Goal: Transaction & Acquisition: Purchase product/service

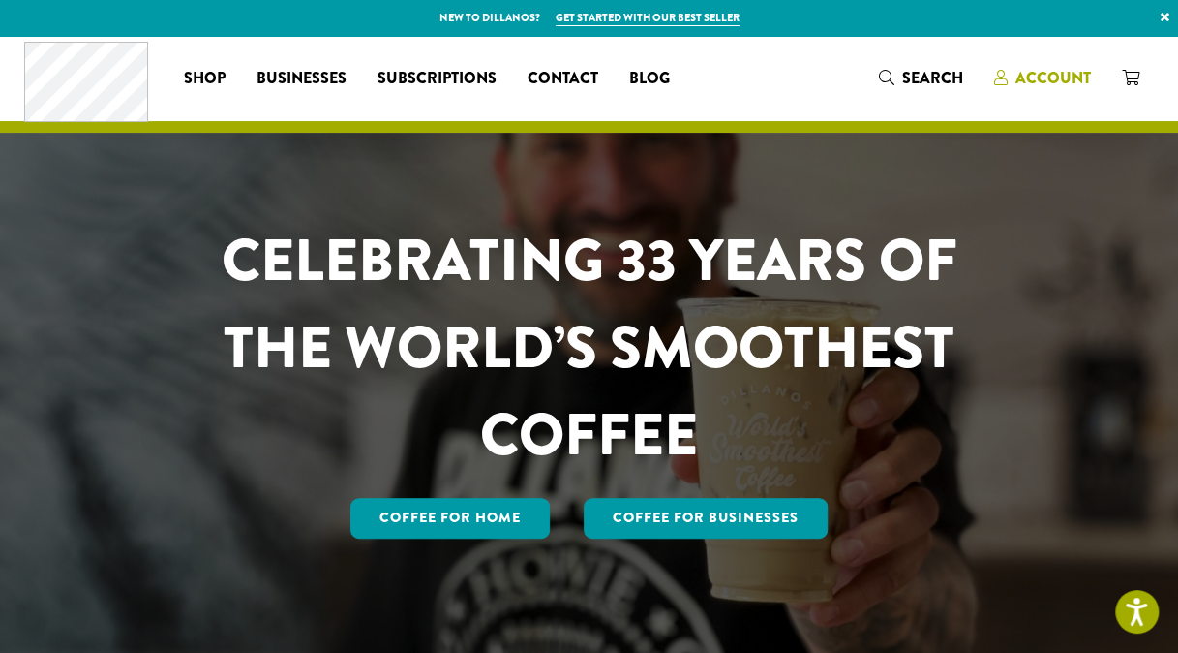
click at [1061, 77] on span "Account" at bounding box center [1054, 78] width 76 height 22
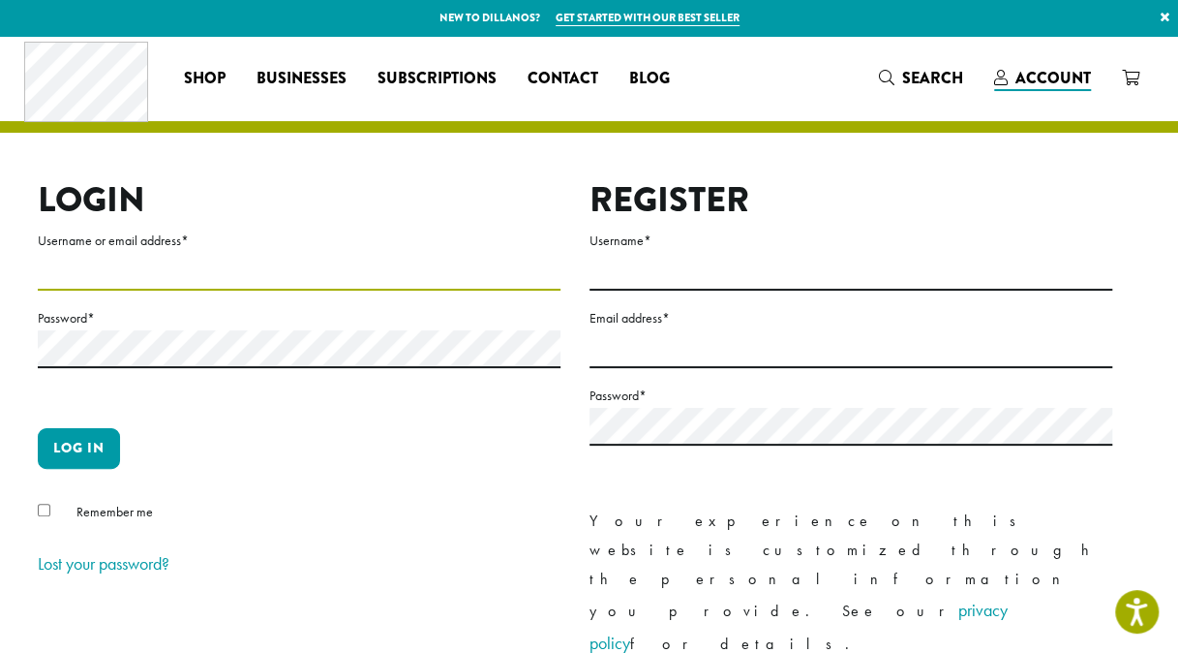
click at [104, 258] on input "Username or email address *" at bounding box center [299, 272] width 523 height 38
type input "**********"
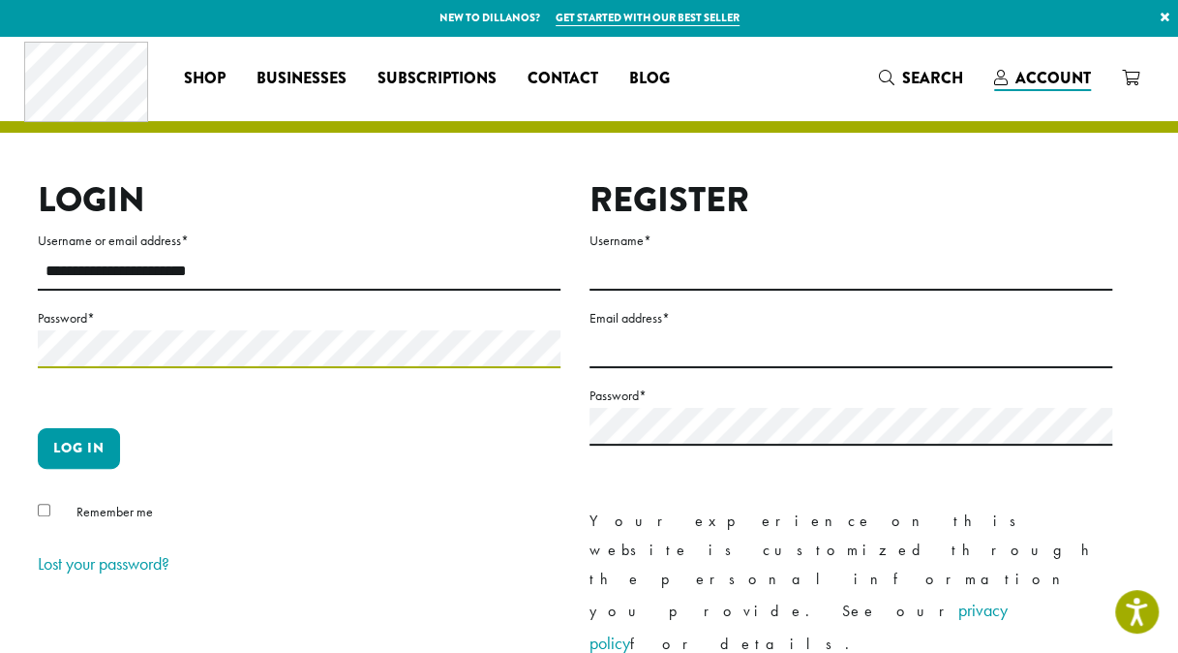
click at [38, 428] on button "Log in" at bounding box center [79, 448] width 82 height 41
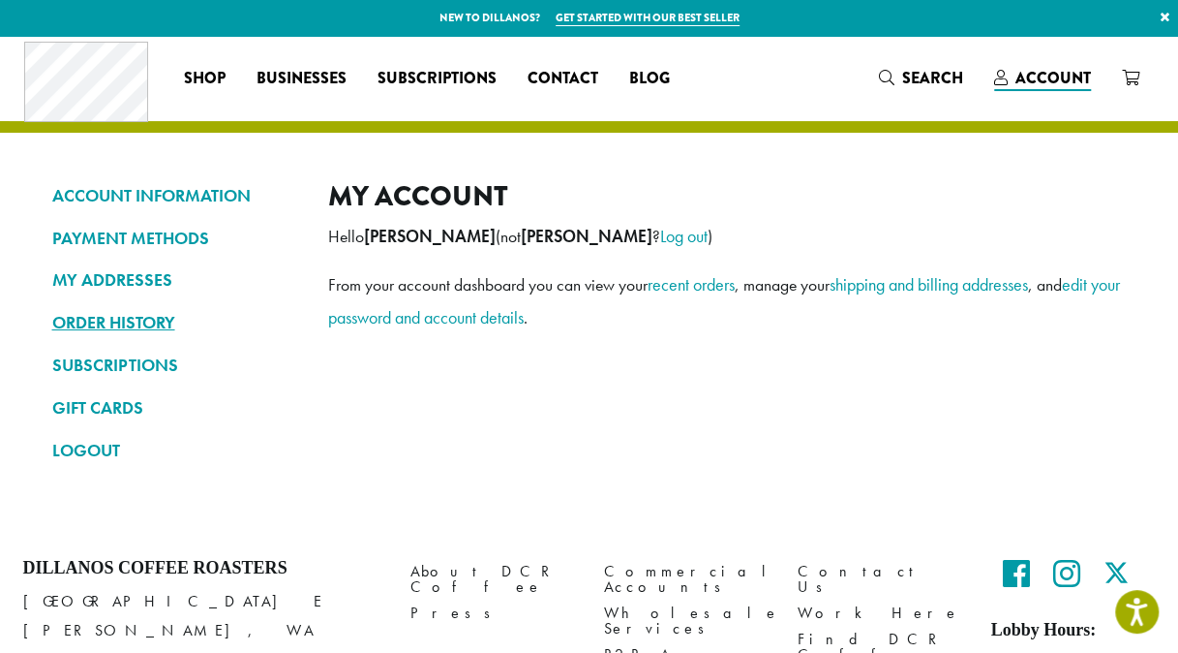
click at [128, 310] on link "ORDER HISTORY" at bounding box center [175, 322] width 247 height 33
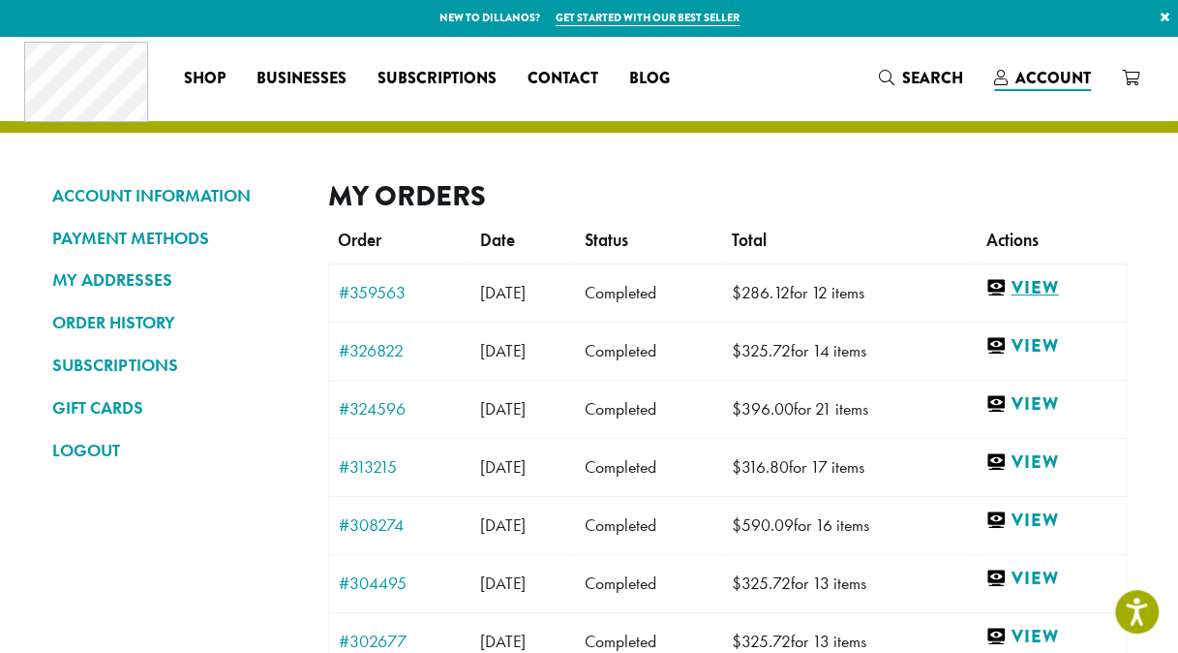
click at [1061, 281] on link "View" at bounding box center [1051, 288] width 130 height 24
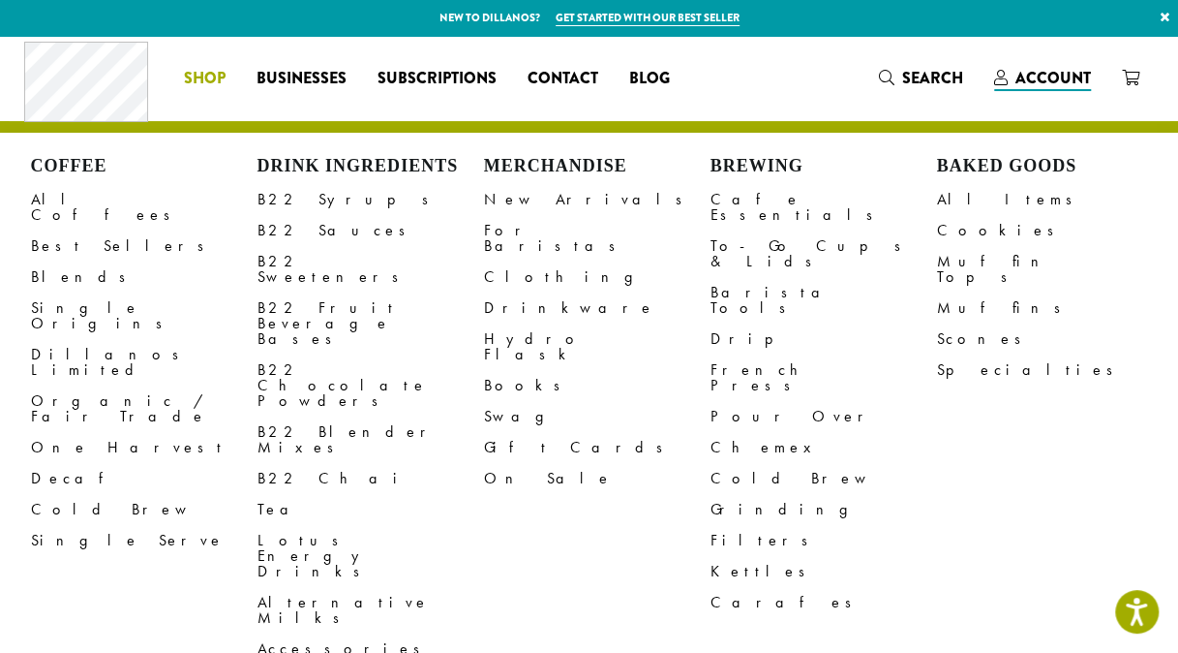
click at [206, 76] on span "Shop" at bounding box center [205, 79] width 42 height 24
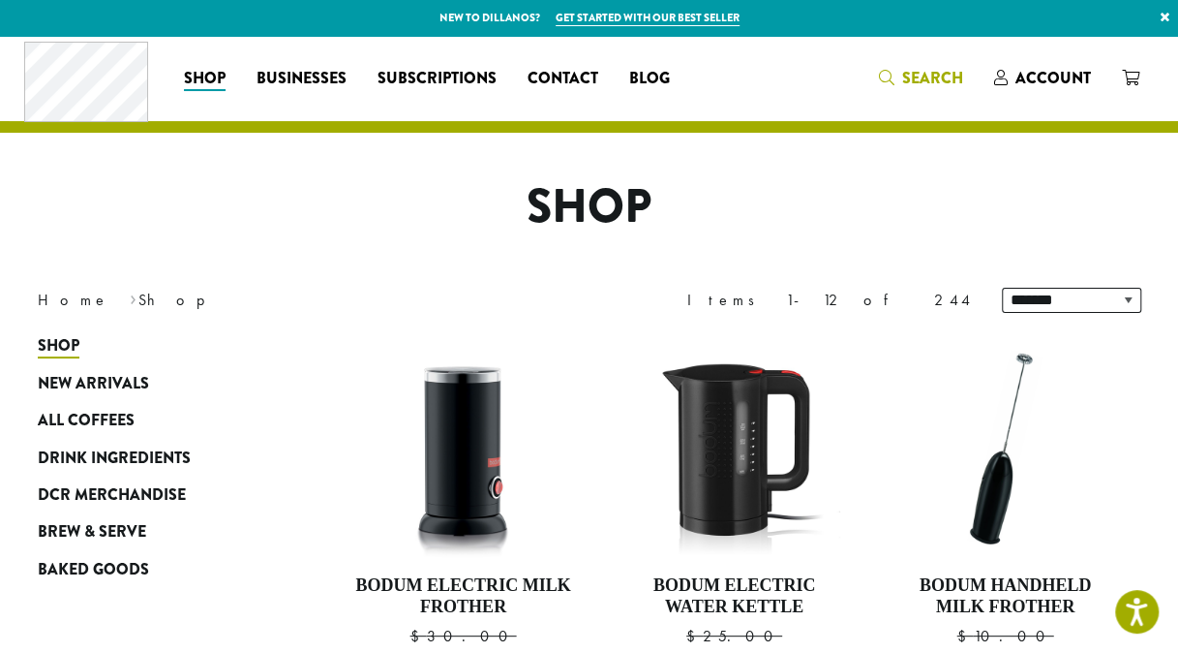
click at [887, 81] on icon "Search" at bounding box center [886, 77] width 15 height 15
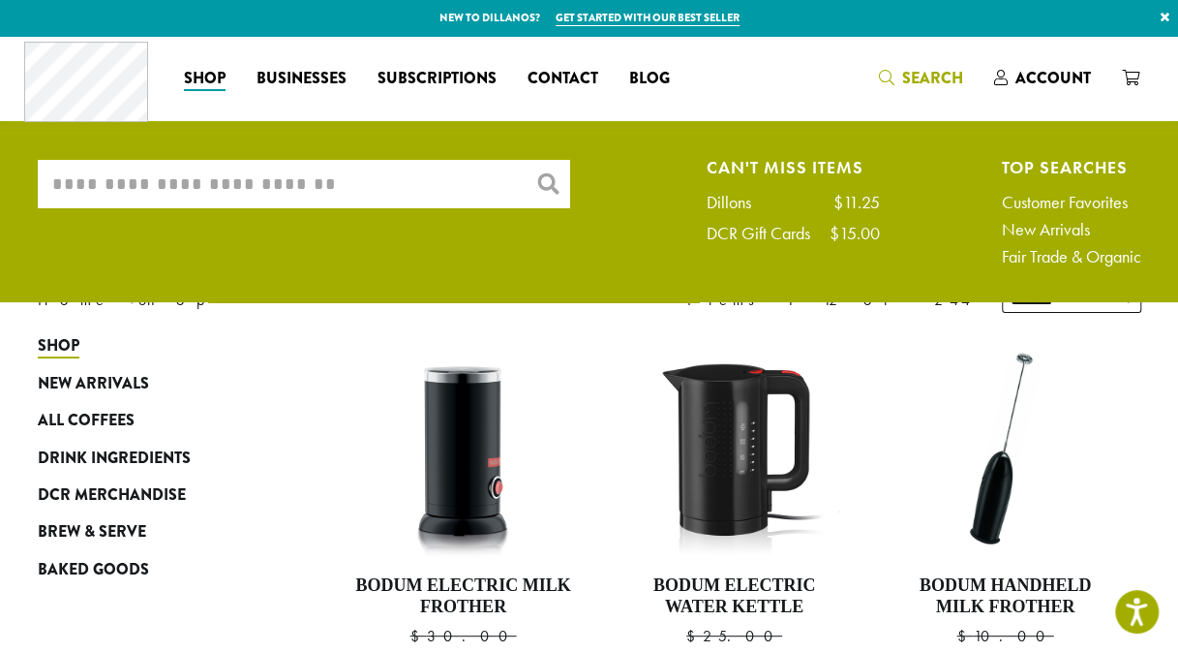
click at [413, 180] on input "What are you searching for?" at bounding box center [304, 184] width 532 height 48
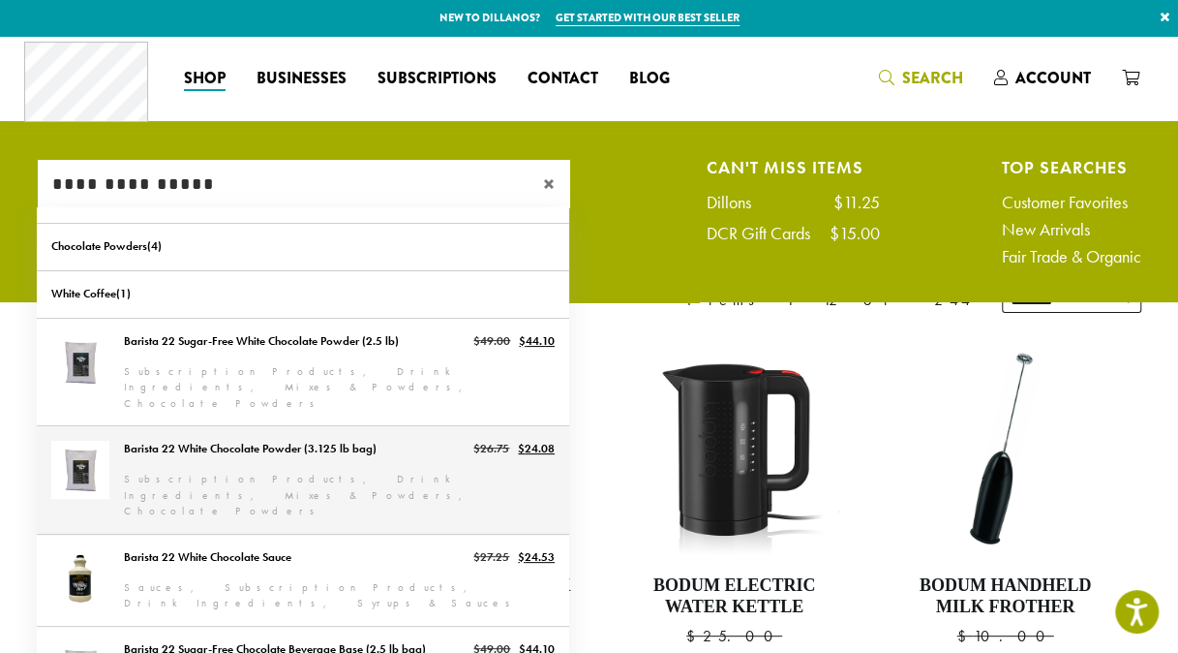
type input "**********"
click at [227, 432] on link "Barista 22 White Chocolate Powder (3.125 lb bag)" at bounding box center [303, 479] width 532 height 107
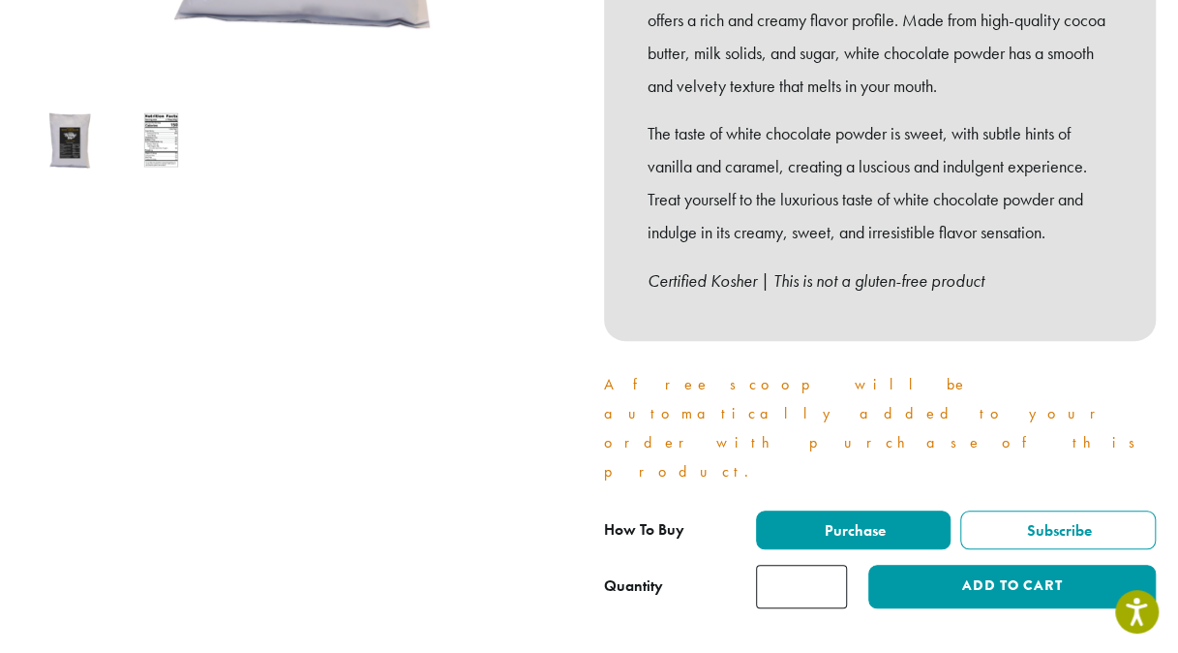
scroll to position [624, 0]
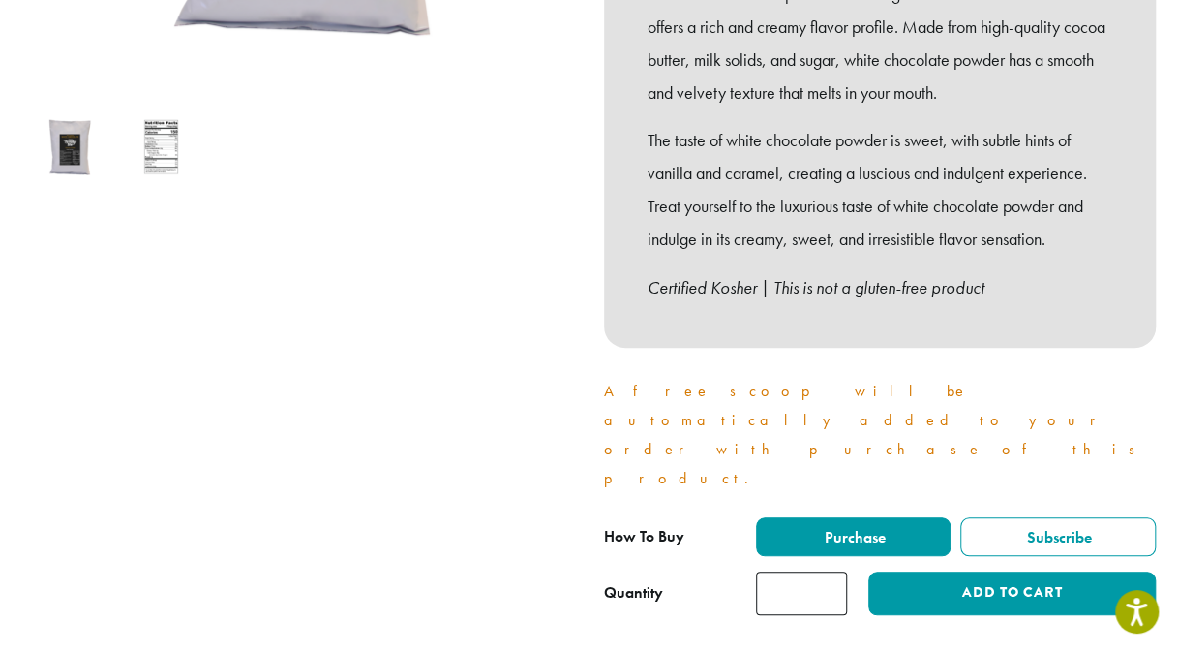
click at [831, 571] on input "*" at bounding box center [801, 593] width 91 height 44
type input "*"
click at [831, 571] on input "*" at bounding box center [801, 593] width 91 height 44
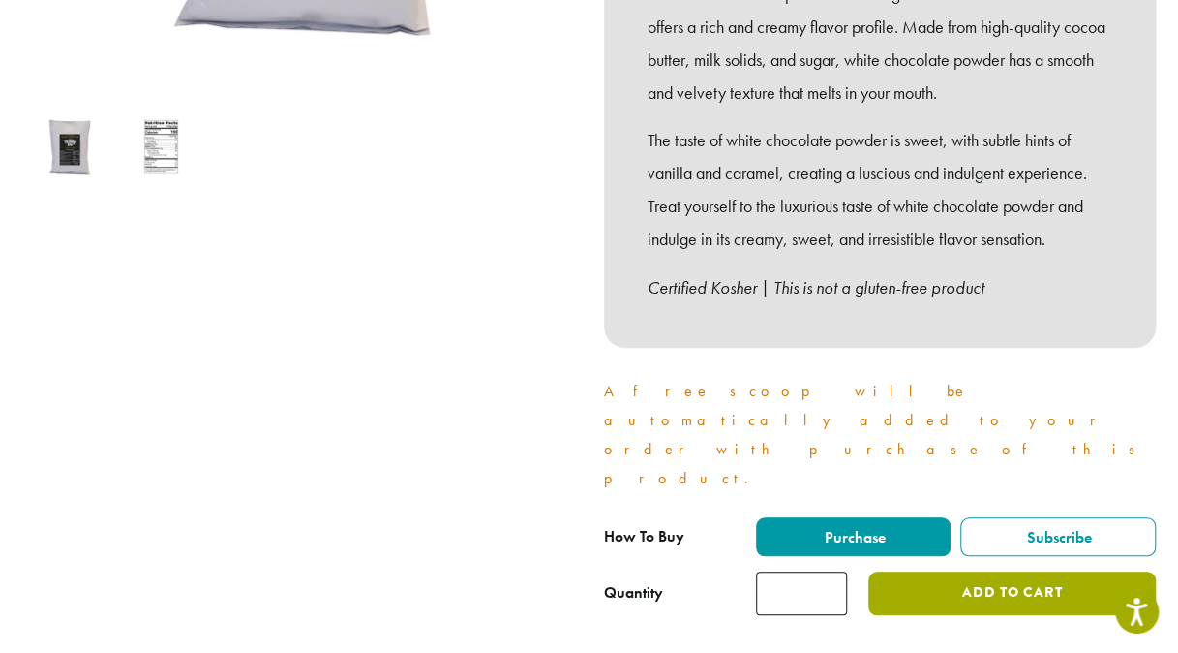
click at [1057, 571] on button "Add to cart" at bounding box center [1011, 593] width 287 height 44
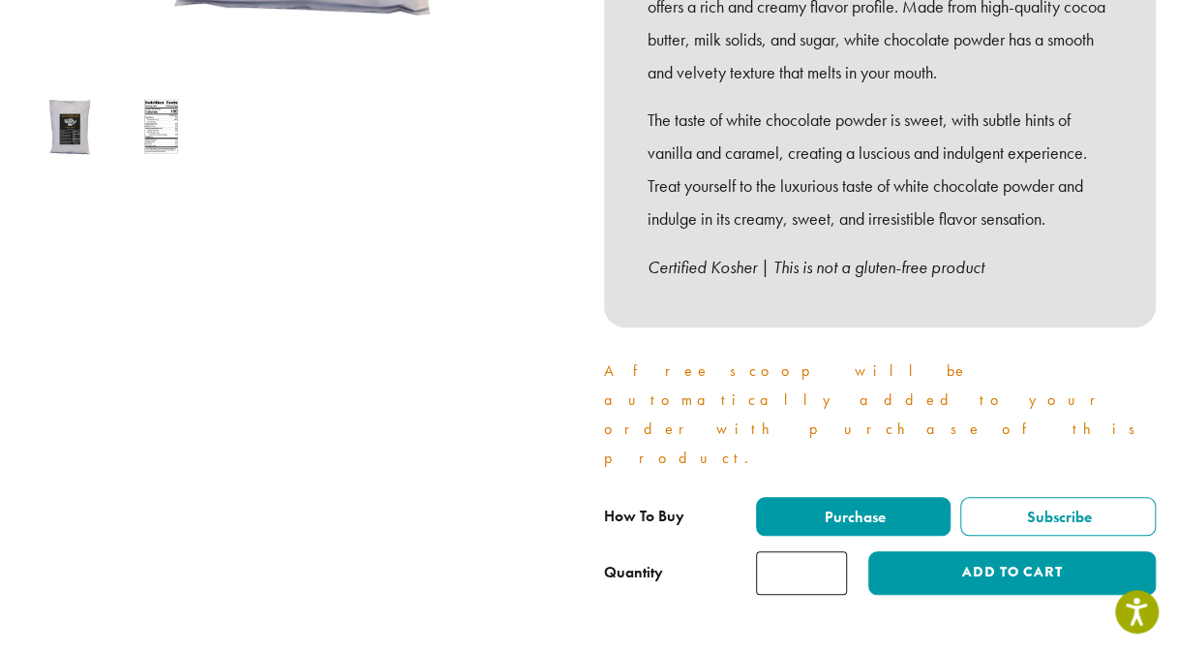
scroll to position [662, 0]
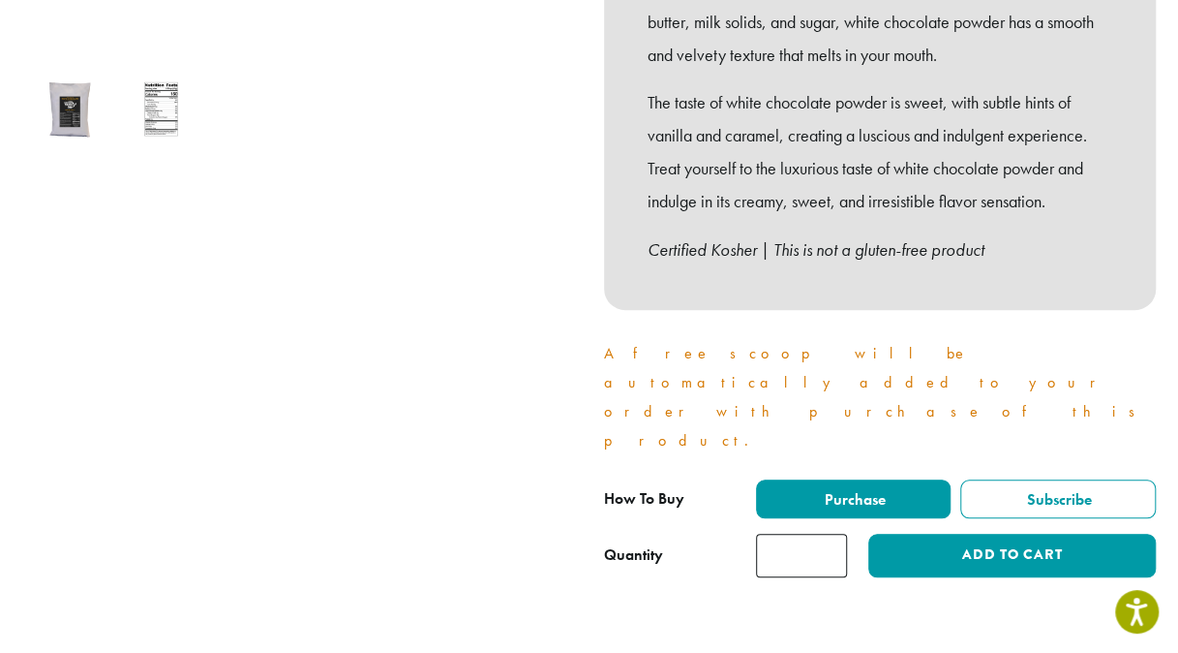
click at [807, 533] on input "*" at bounding box center [801, 555] width 91 height 44
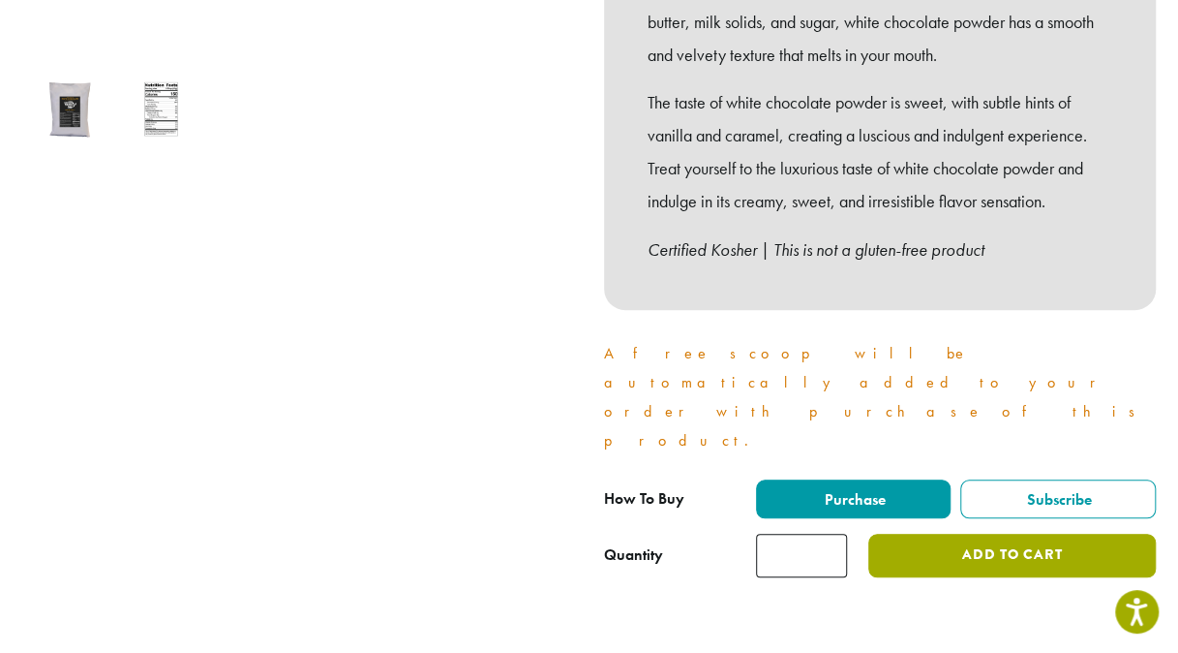
type input "*"
click at [997, 533] on button "Add to cart" at bounding box center [1011, 555] width 287 height 44
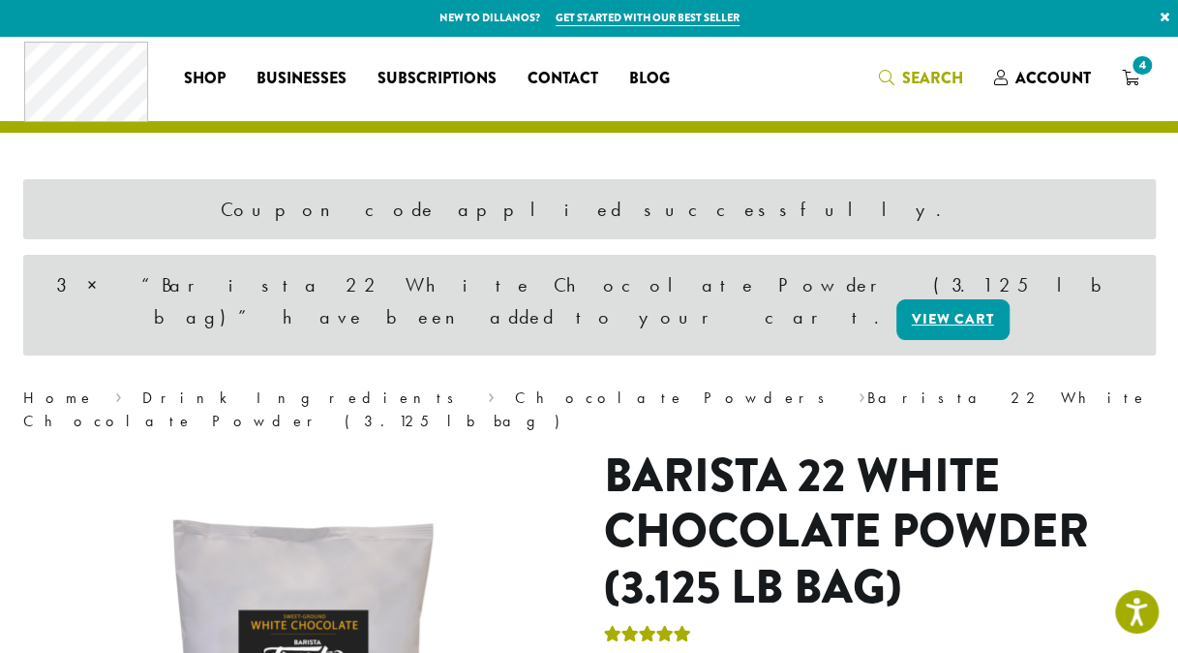
click at [895, 64] on link "Search" at bounding box center [921, 78] width 115 height 32
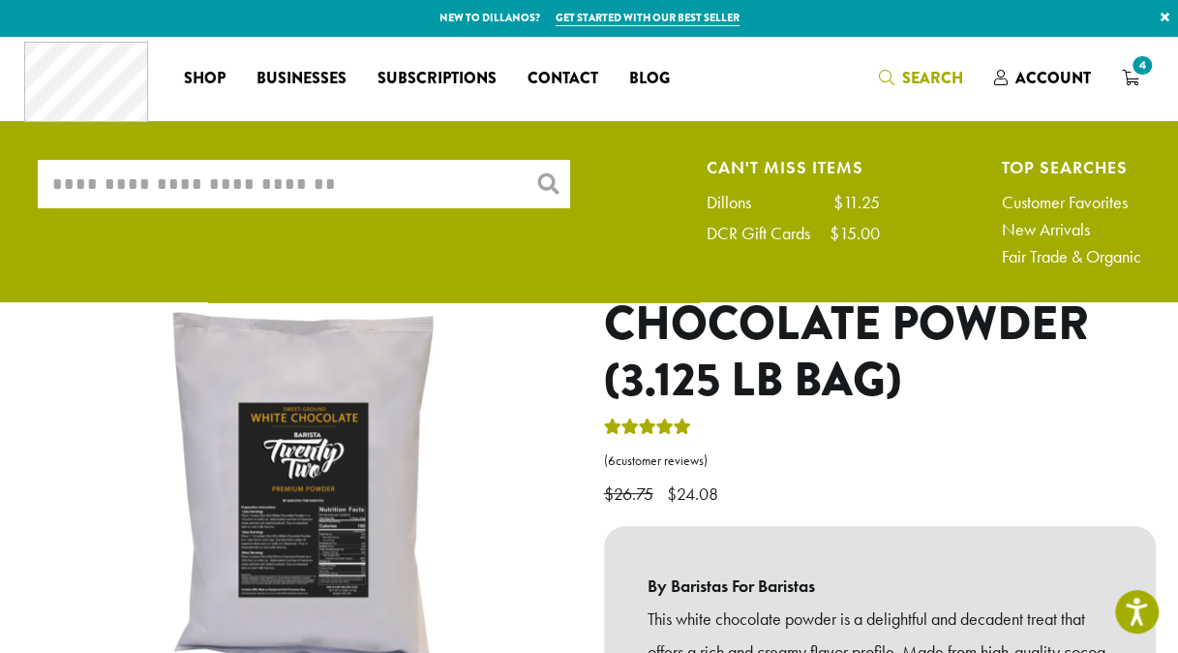
click at [290, 190] on input "What are you searching for?" at bounding box center [304, 184] width 532 height 48
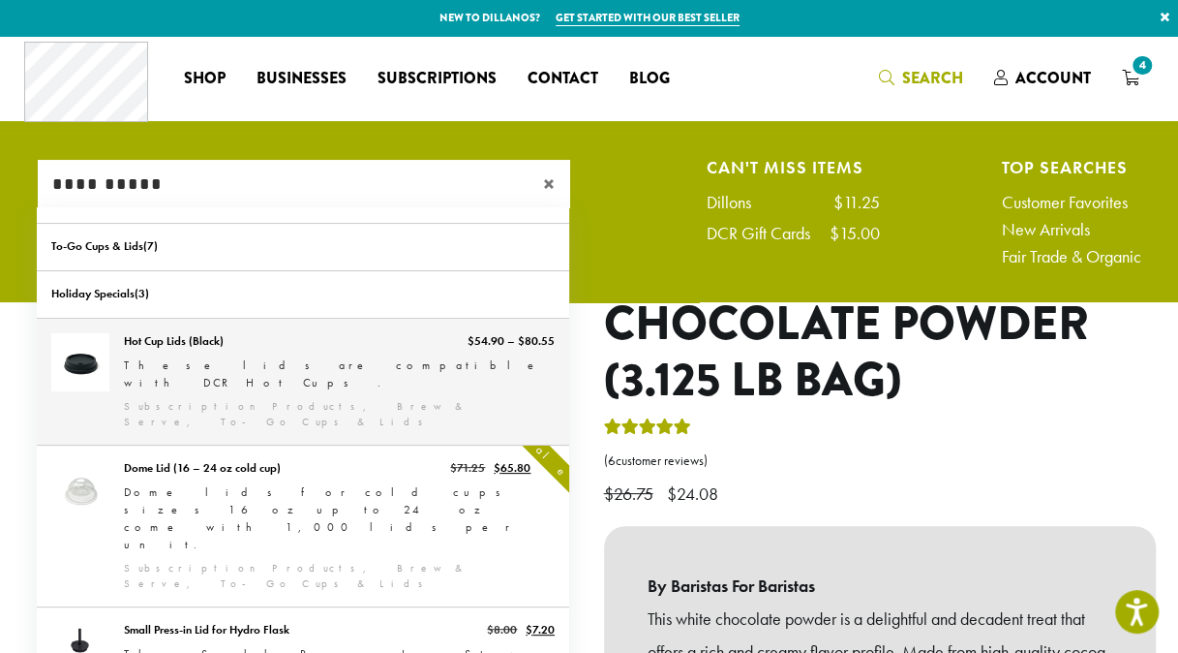
type input "**********"
click at [263, 360] on link "Hot Cup Lids (Black)" at bounding box center [303, 382] width 532 height 126
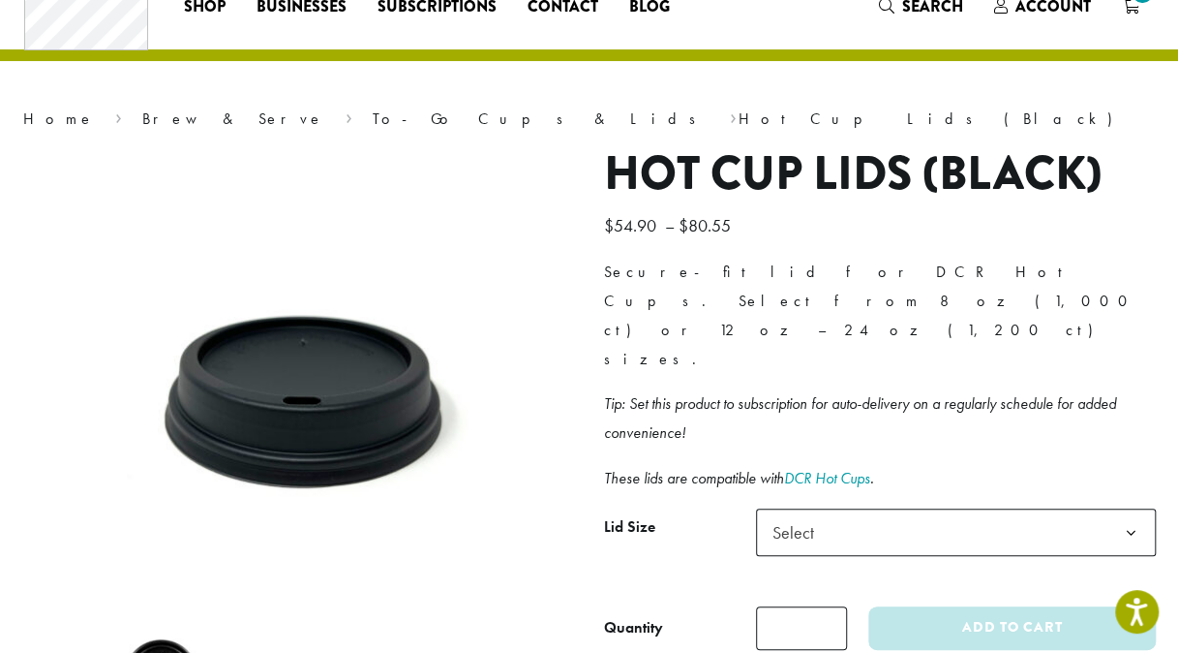
scroll to position [75, 0]
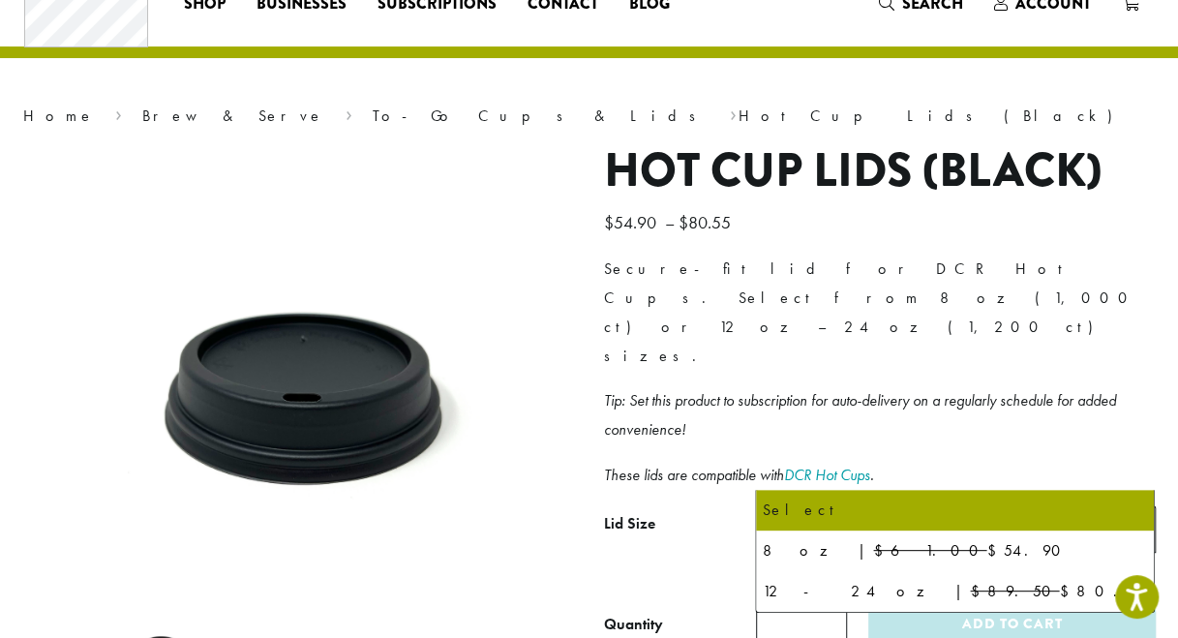
click at [1133, 506] on b at bounding box center [1131, 529] width 47 height 47
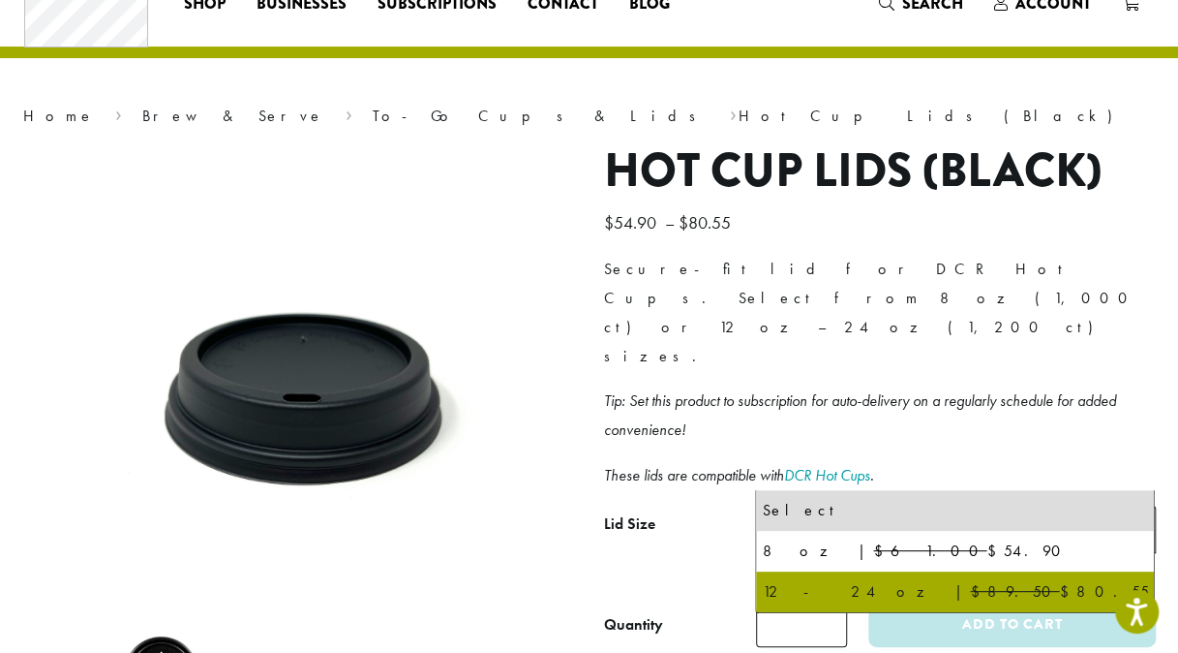
select select "********"
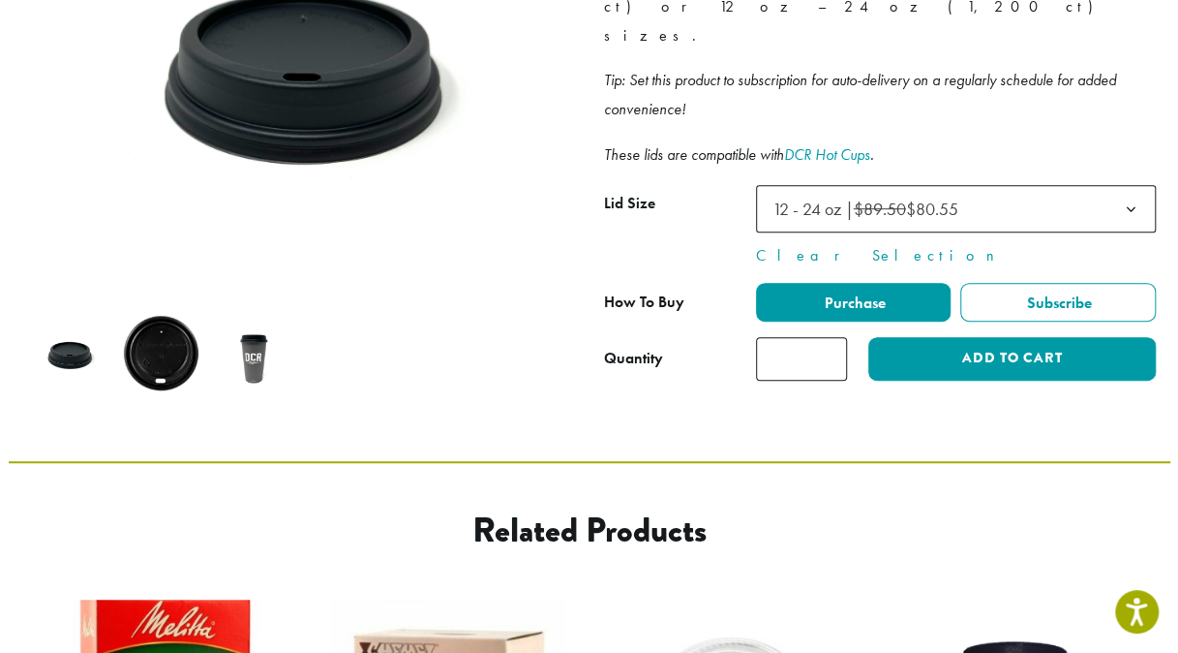
scroll to position [380, 0]
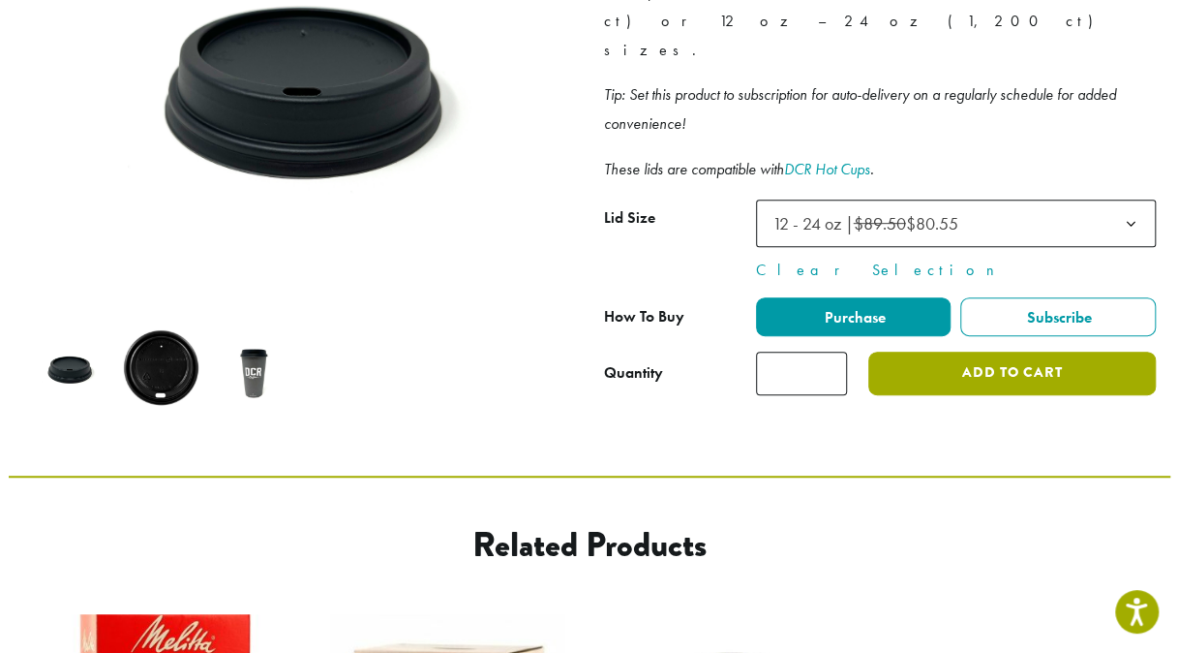
click at [1002, 351] on button "Add to cart" at bounding box center [1011, 373] width 287 height 44
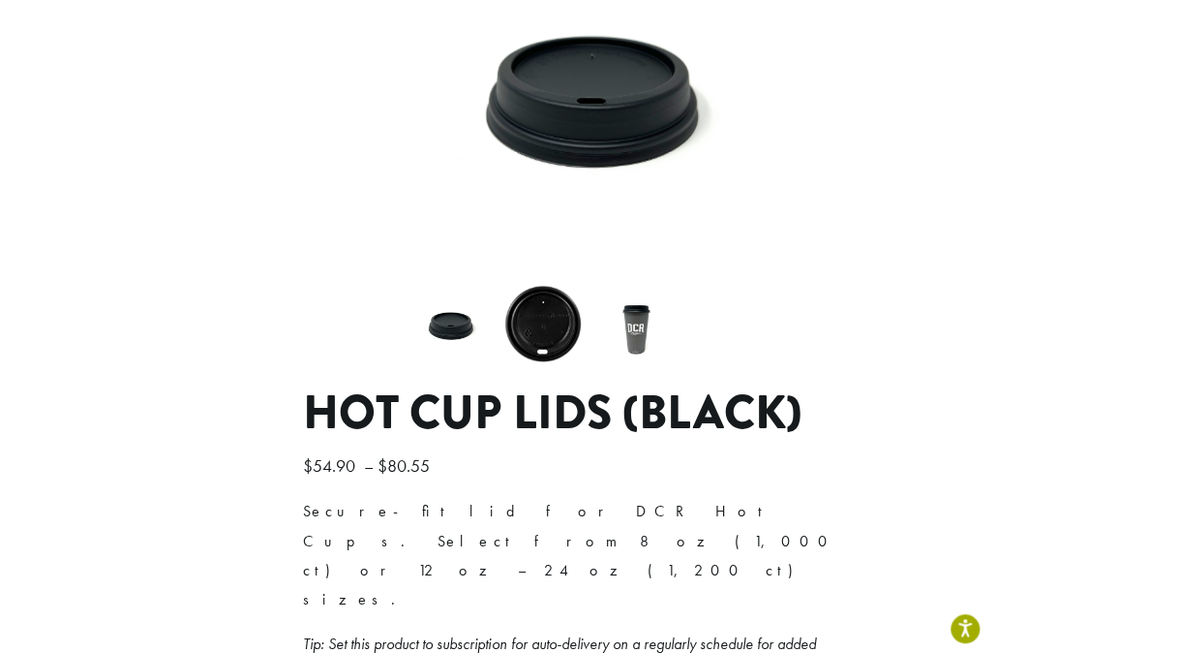
scroll to position [364, 0]
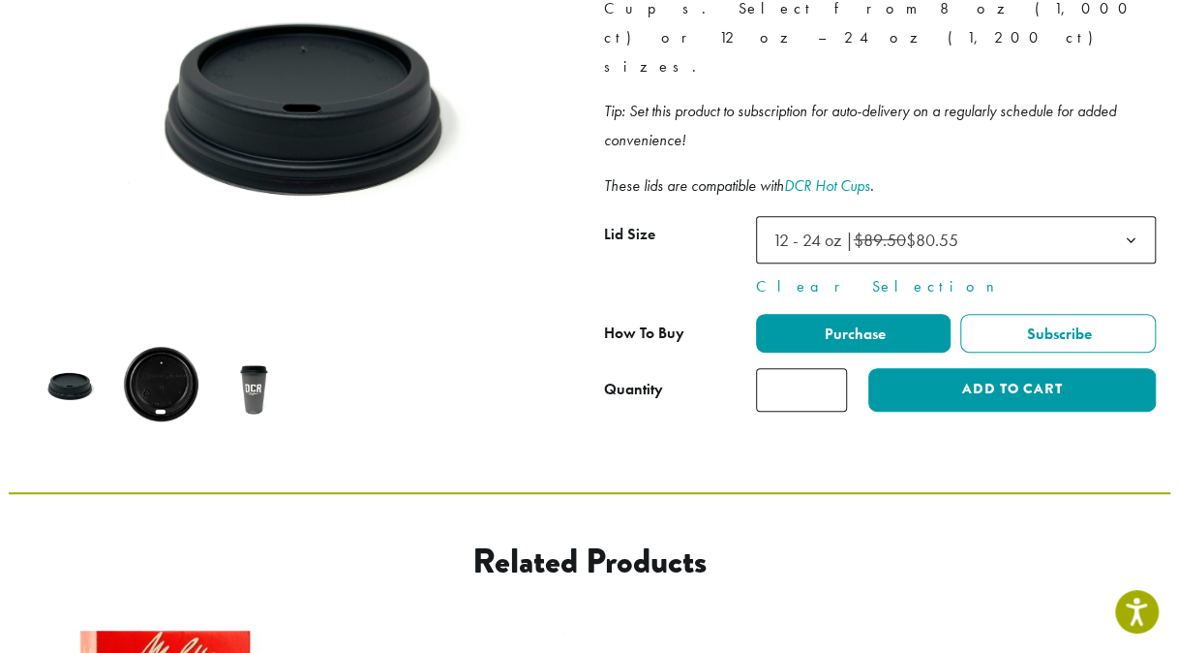
click at [1174, 21] on section "**********" at bounding box center [589, 82] width 1178 height 820
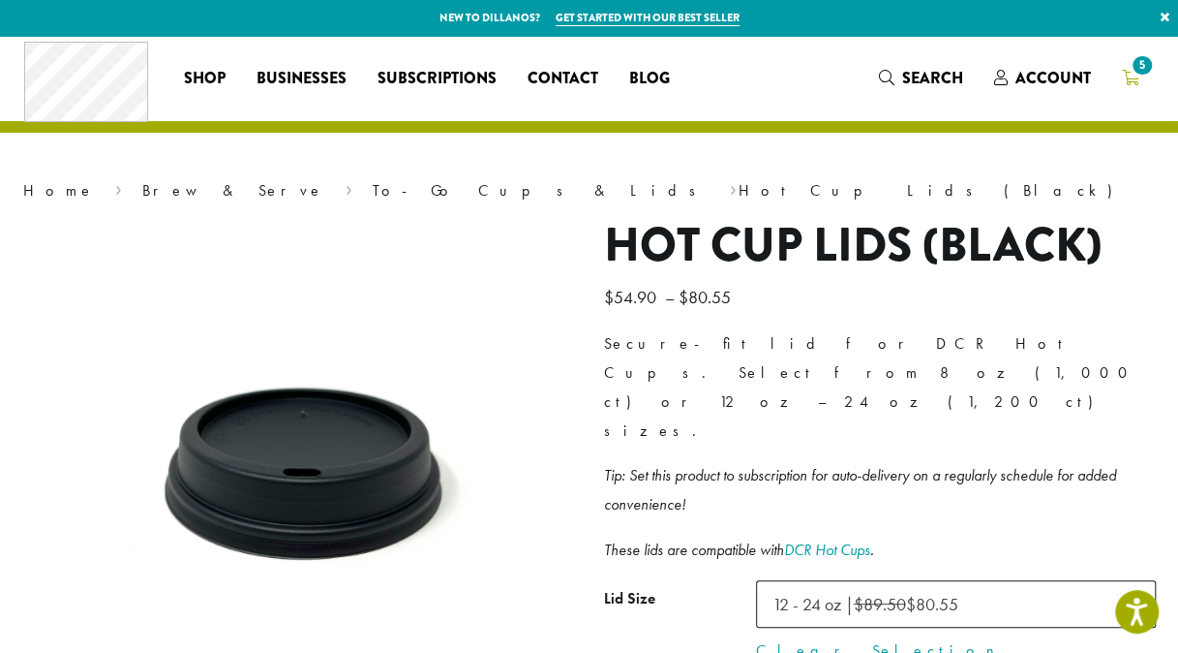
click at [1134, 73] on span "5" at bounding box center [1142, 65] width 26 height 26
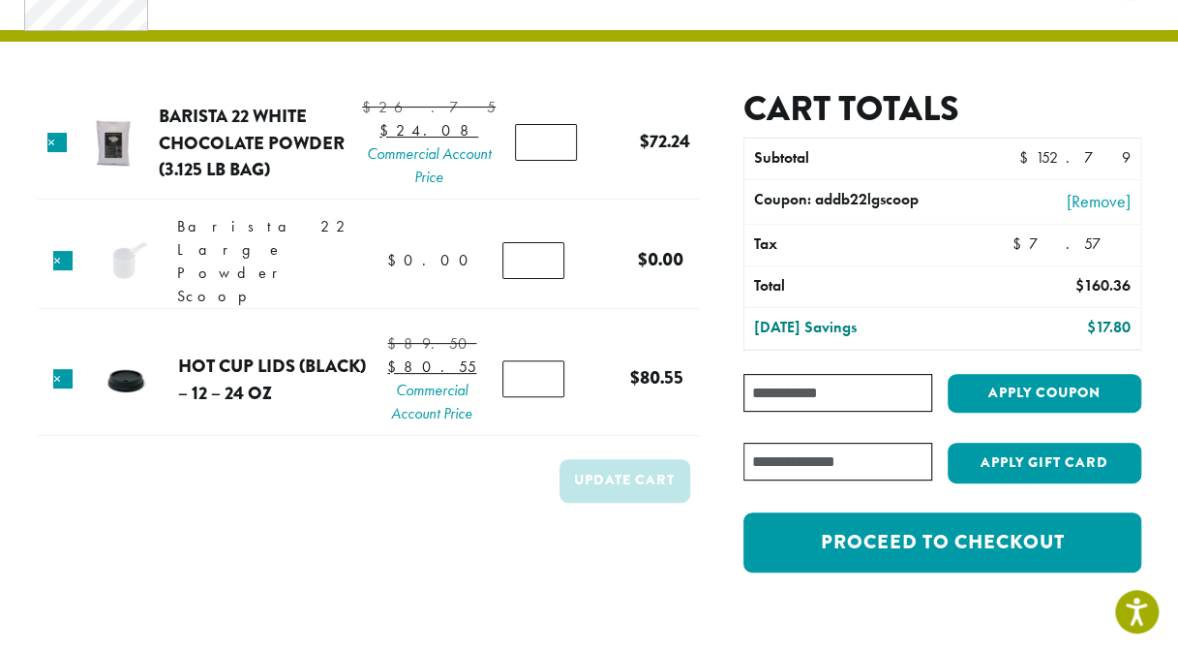
scroll to position [91, 0]
click at [63, 270] on link "×" at bounding box center [62, 260] width 19 height 19
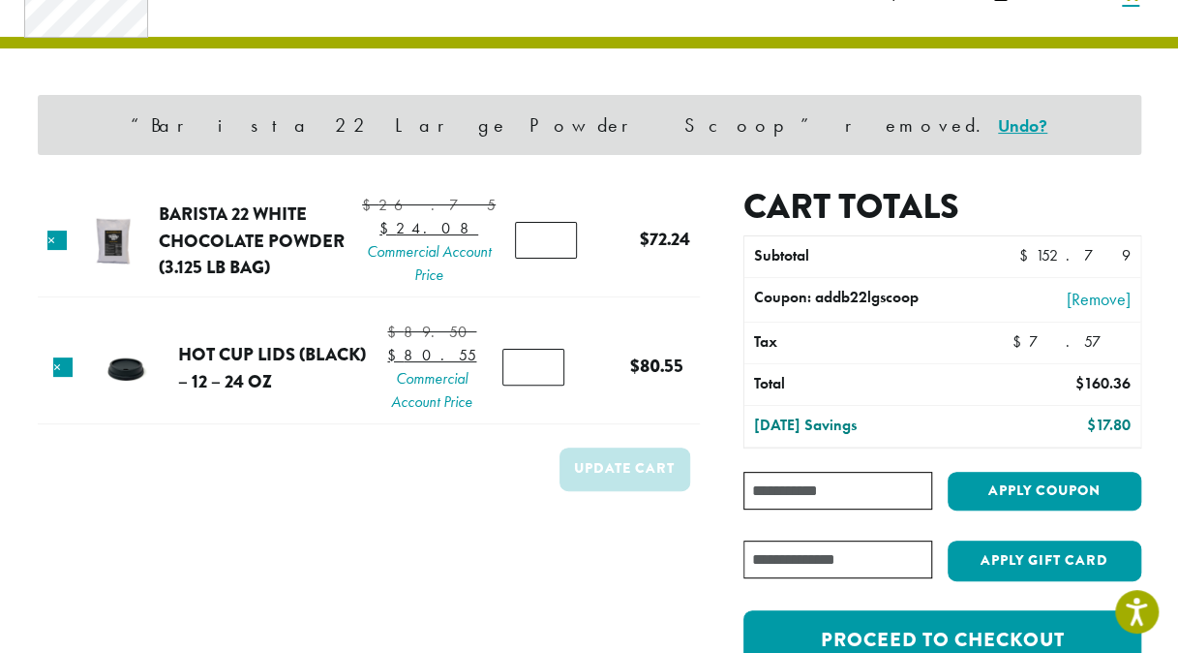
scroll to position [81, 0]
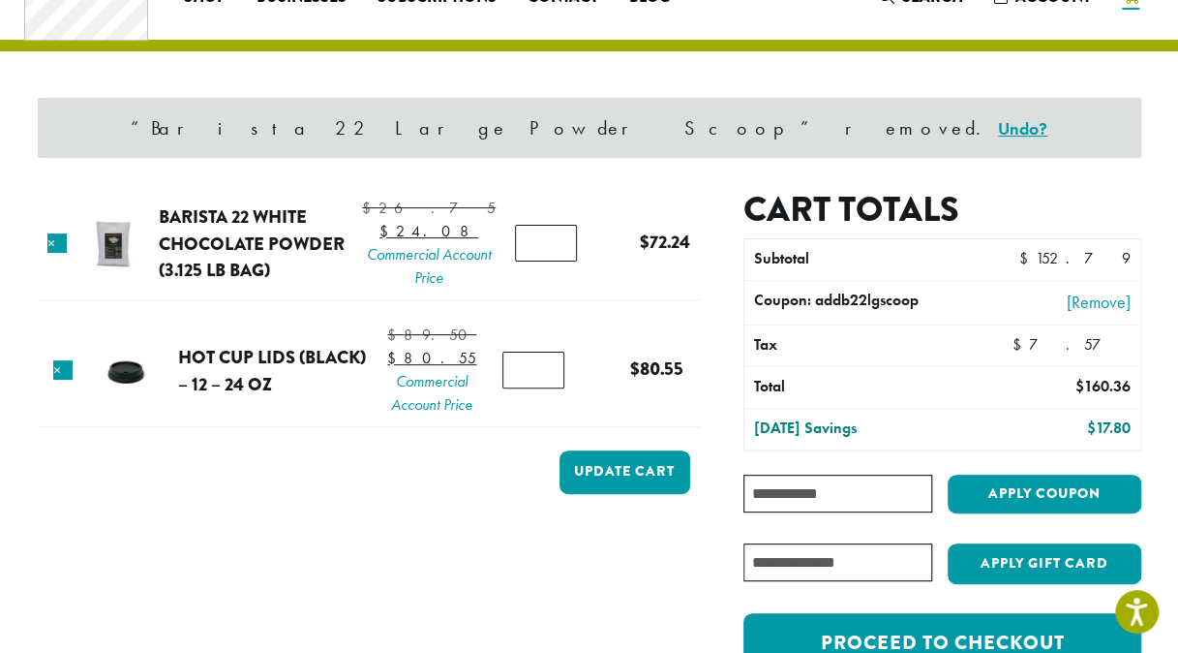
type input "*"
click at [546, 250] on input "*" at bounding box center [546, 243] width 62 height 37
click at [653, 494] on button "Update cart" at bounding box center [625, 472] width 131 height 44
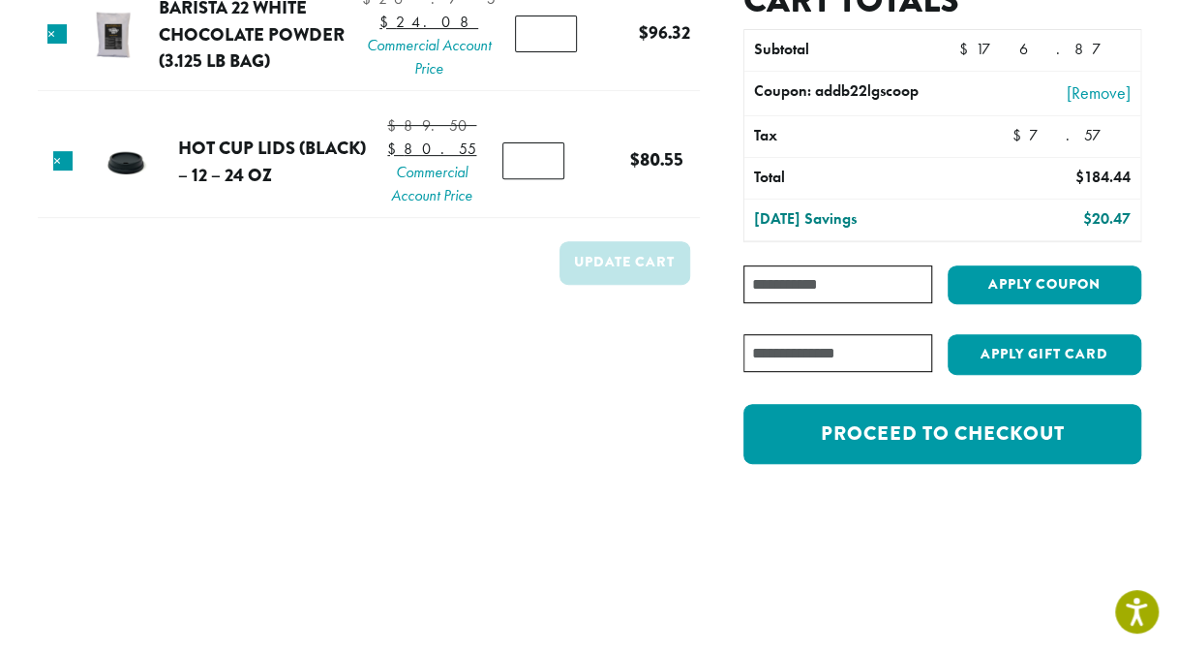
scroll to position [302, 0]
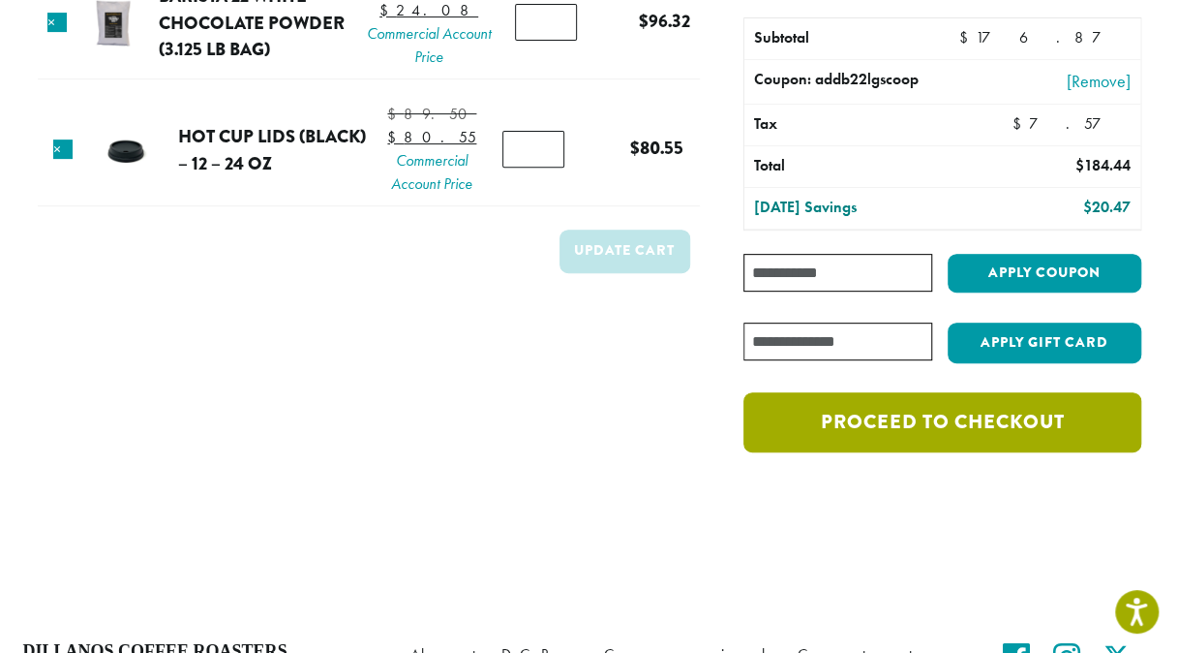
click at [927, 419] on link "Proceed to checkout" at bounding box center [942, 422] width 397 height 60
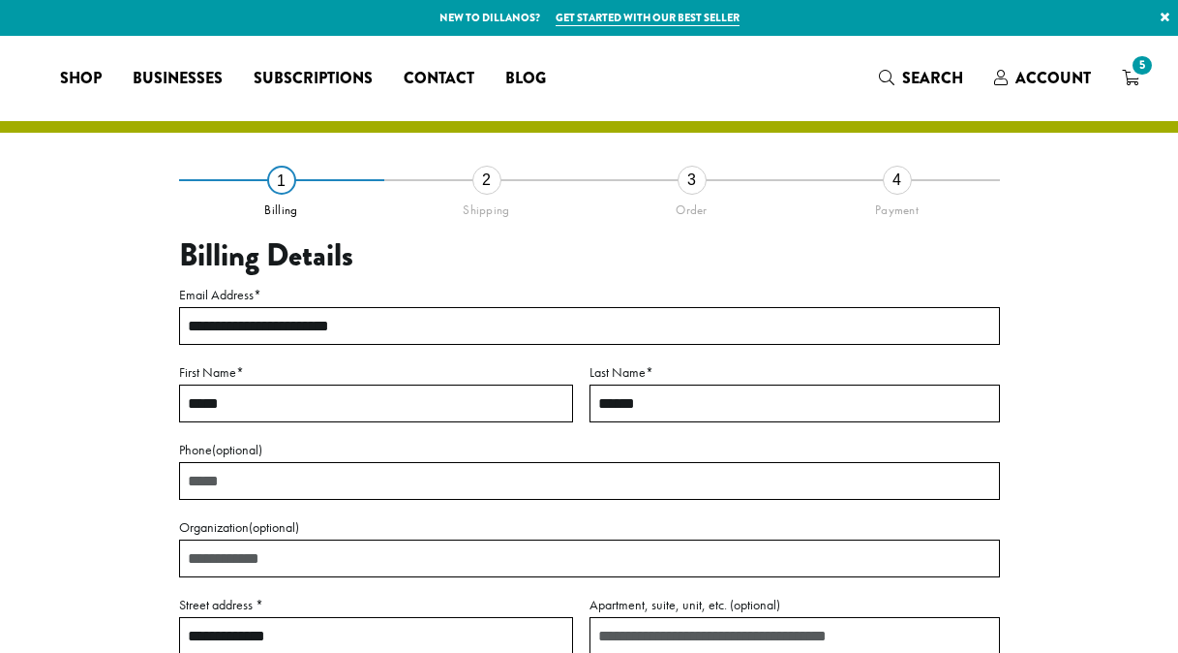
select select "**"
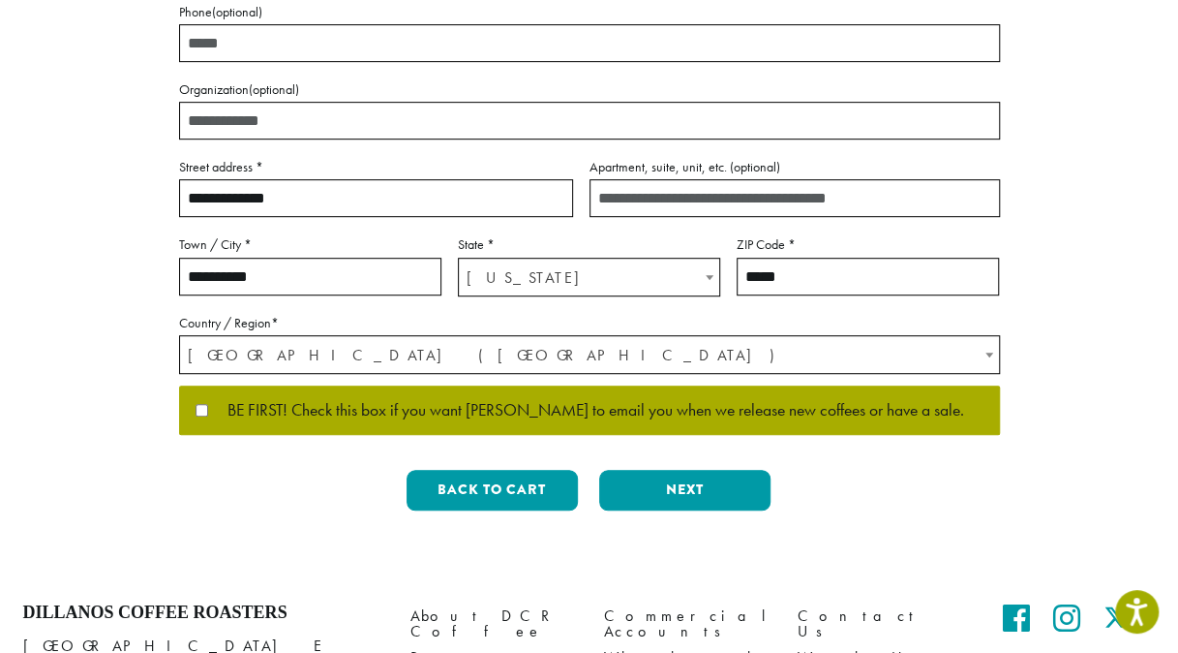
scroll to position [446, 0]
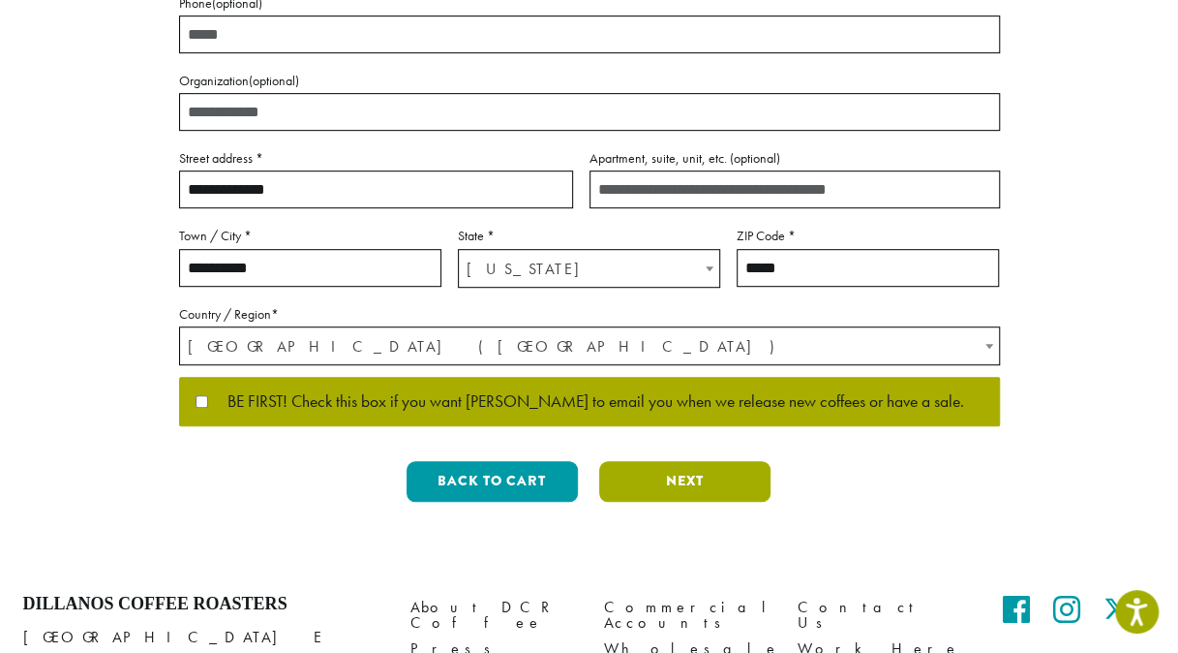
click at [722, 476] on button "Next" at bounding box center [684, 481] width 171 height 41
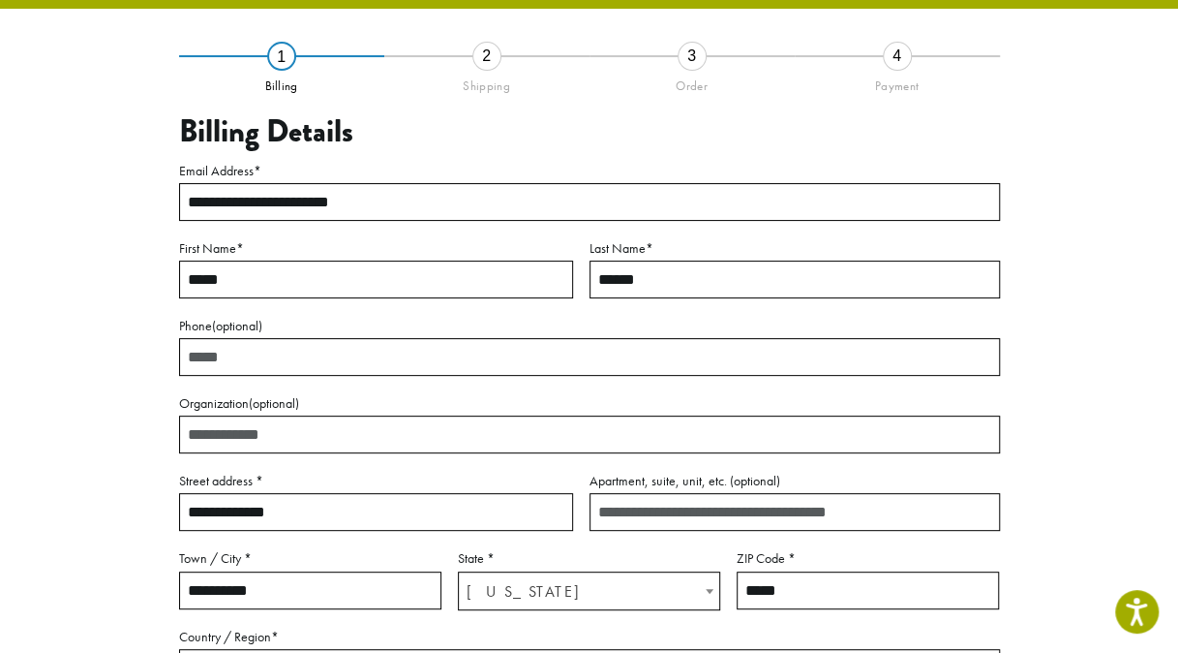
scroll to position [110, 0]
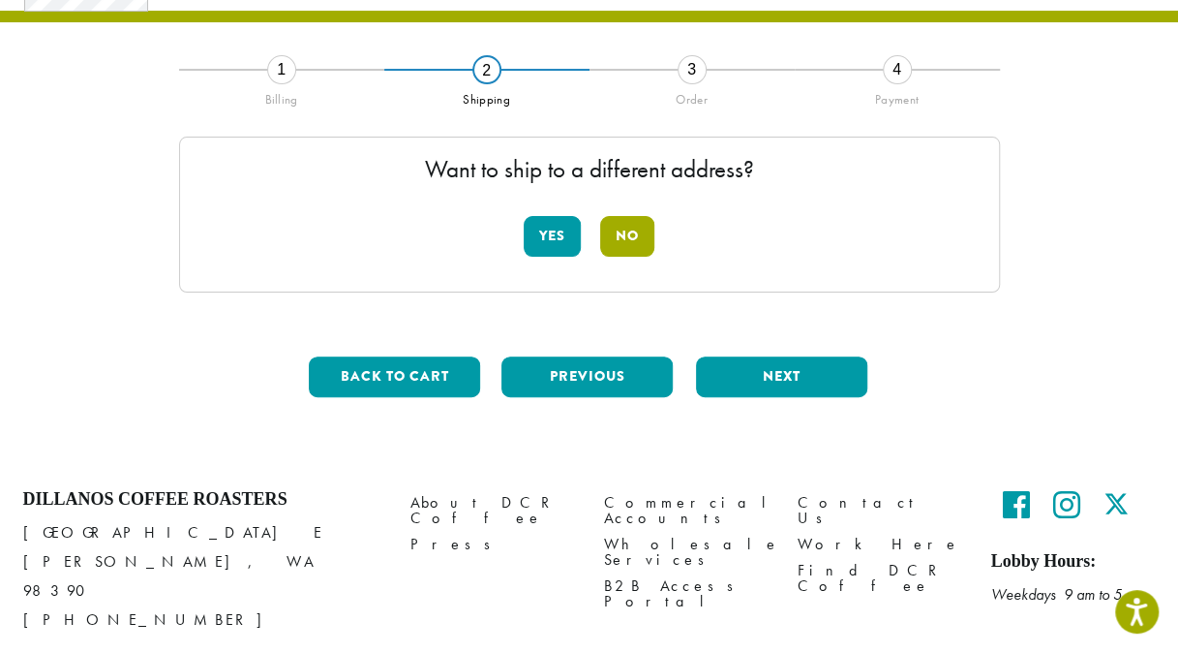
click at [633, 233] on button "No" at bounding box center [627, 236] width 54 height 41
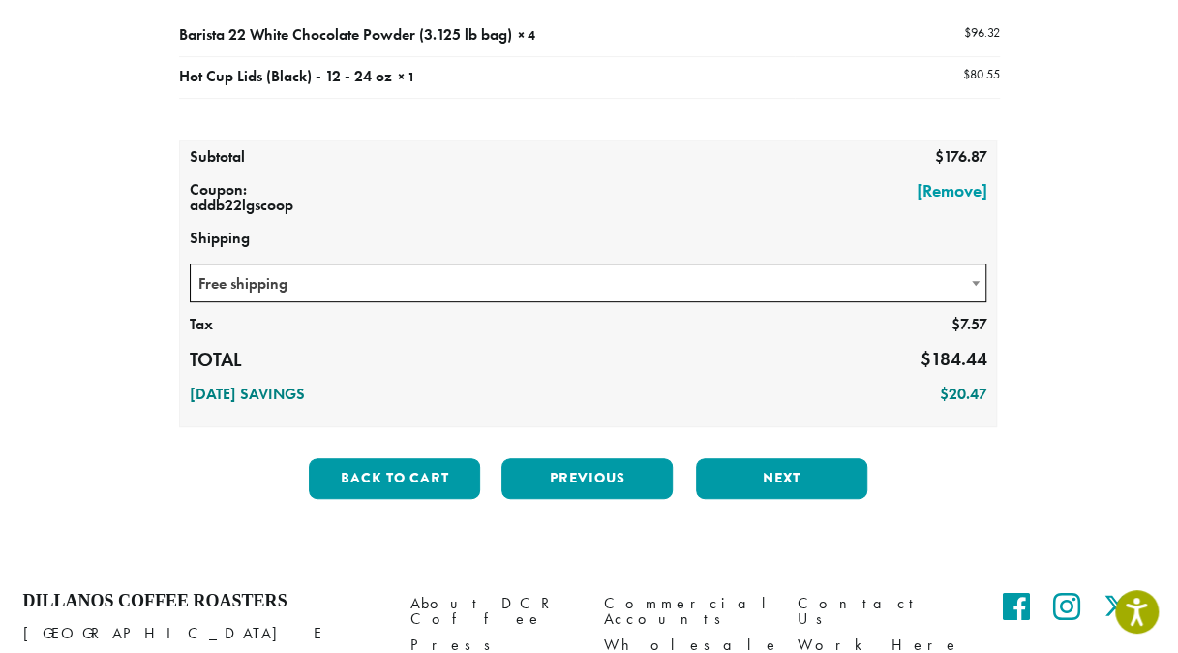
scroll to position [362, 0]
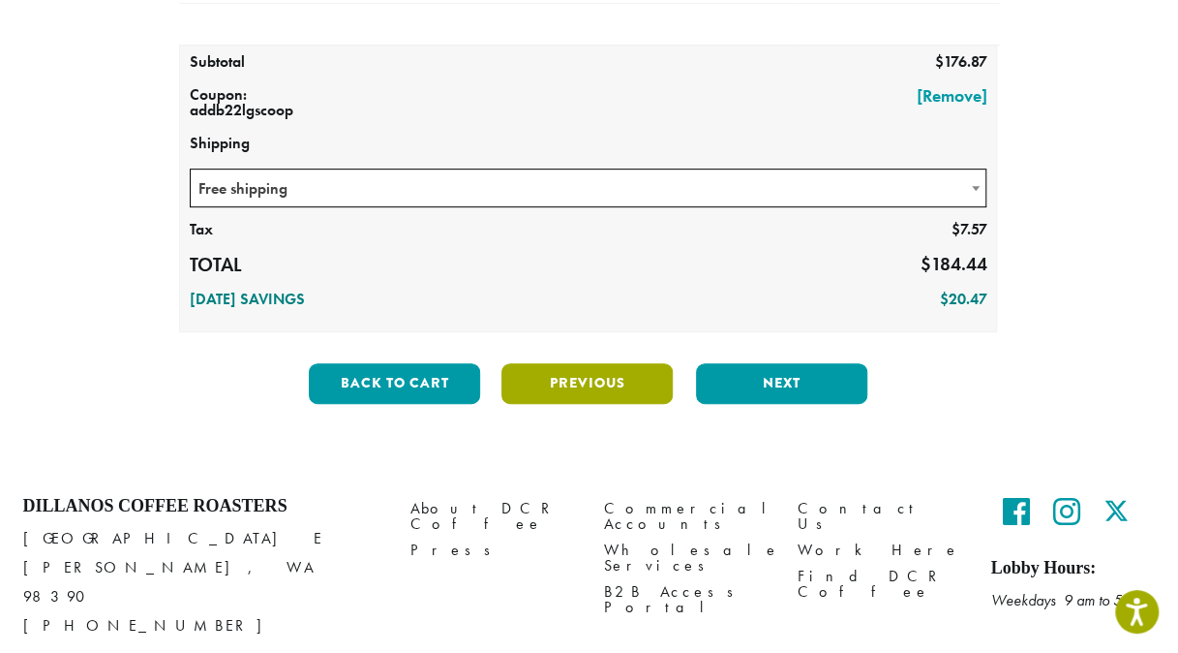
click at [580, 380] on button "Previous" at bounding box center [587, 383] width 171 height 41
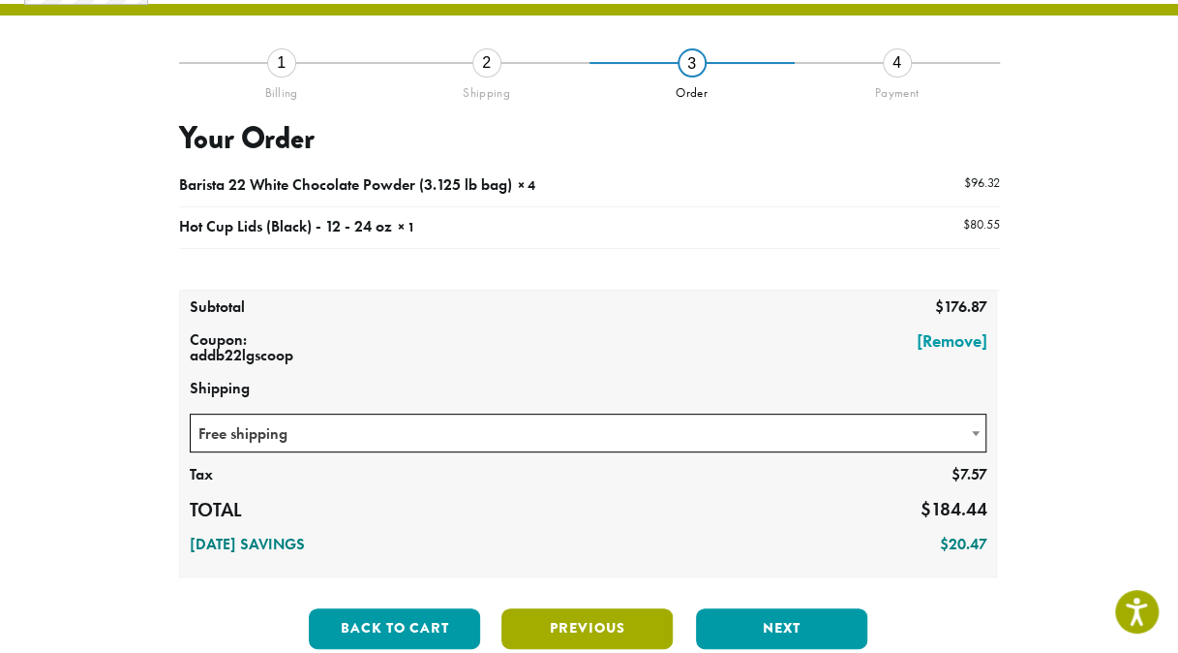
scroll to position [110, 0]
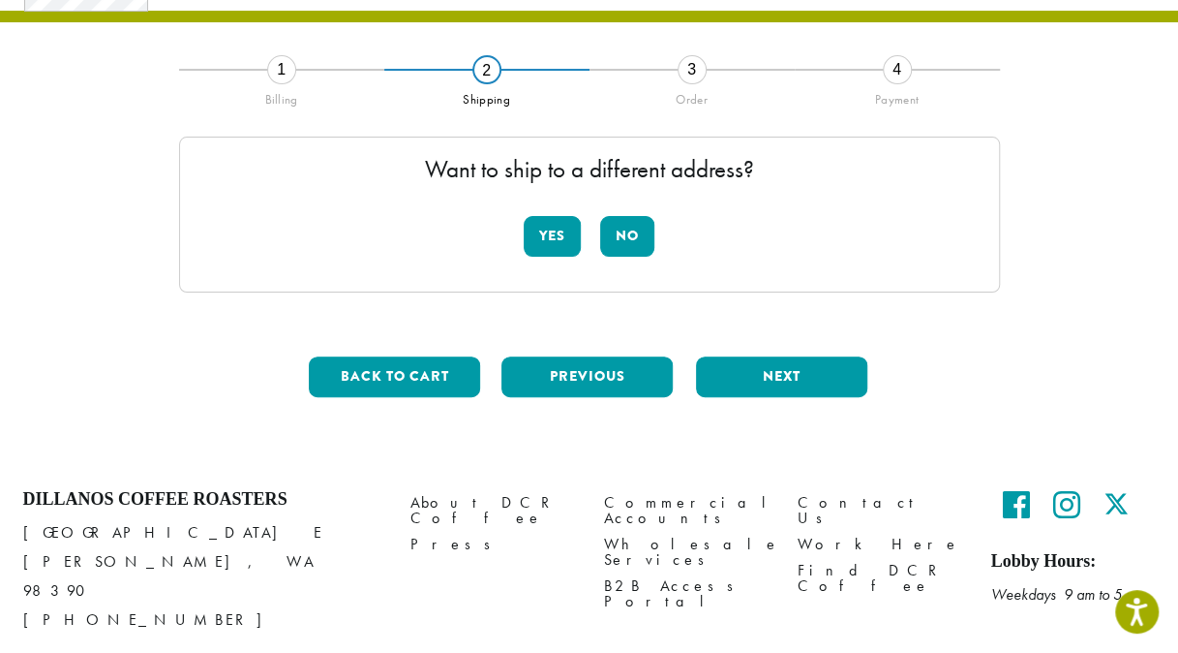
click at [556, 352] on div "**********" at bounding box center [589, 241] width 821 height 344
click at [556, 369] on button "Previous" at bounding box center [587, 376] width 171 height 41
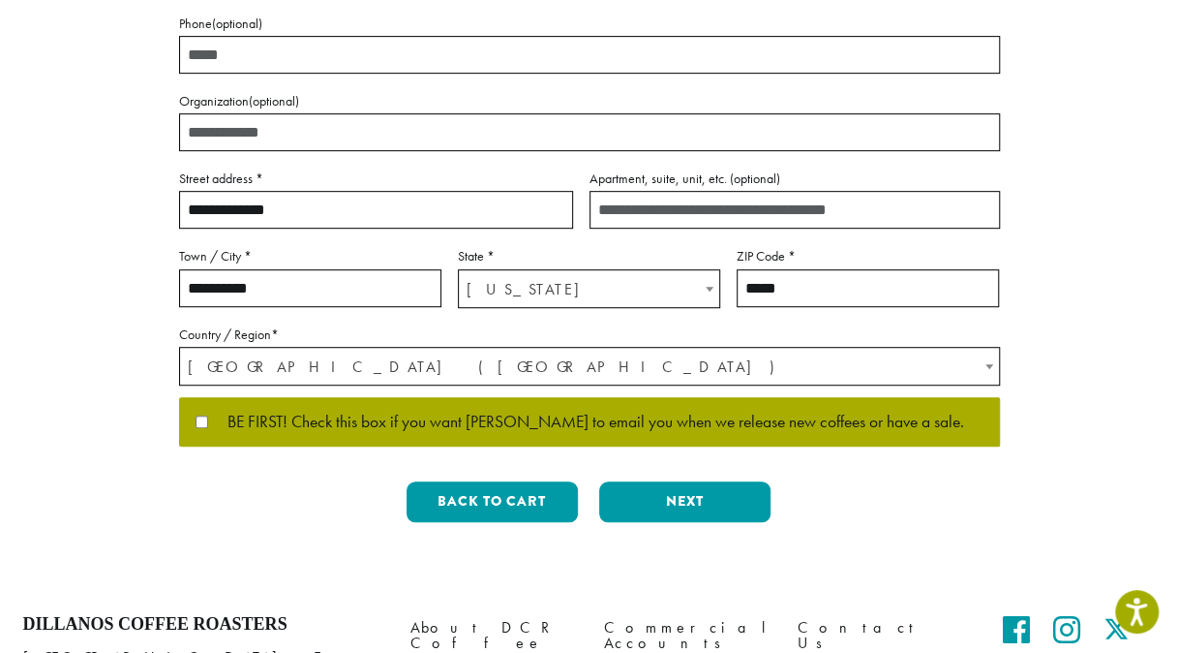
scroll to position [591, 0]
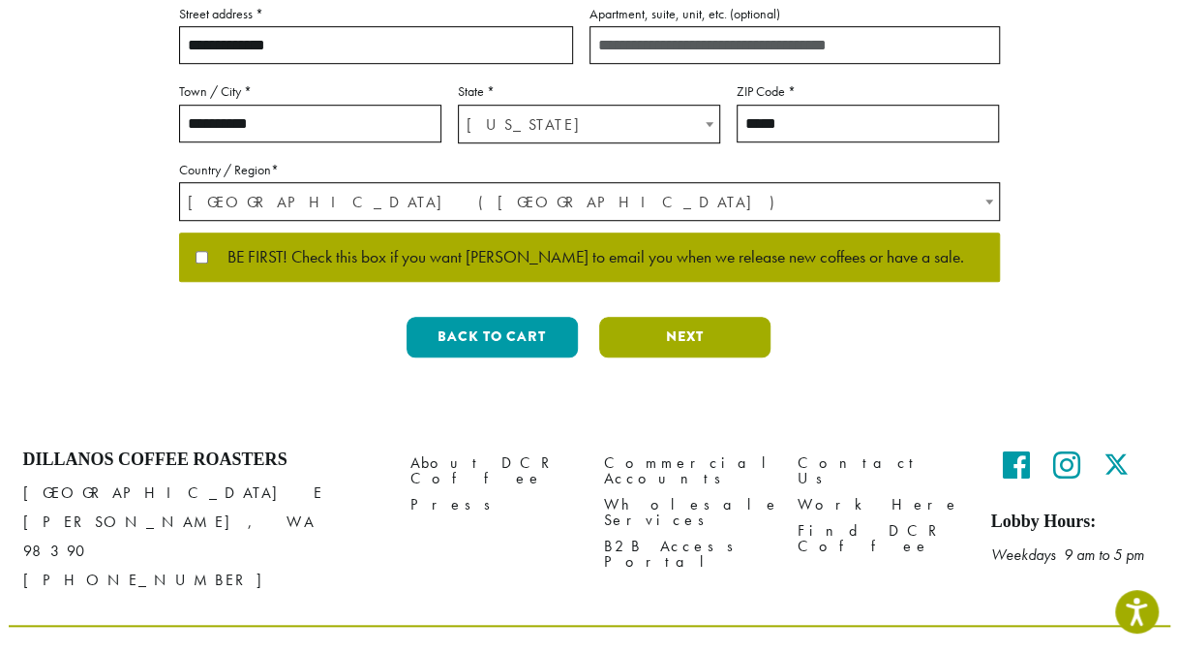
click at [715, 354] on button "Next" at bounding box center [684, 337] width 171 height 41
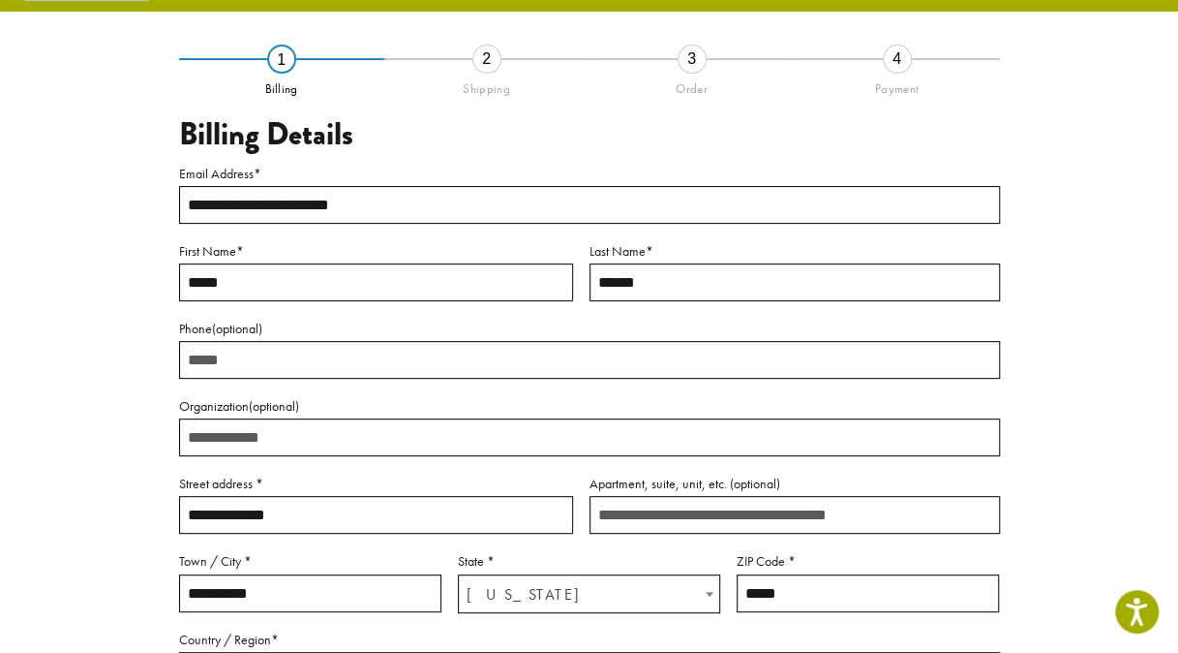
scroll to position [110, 0]
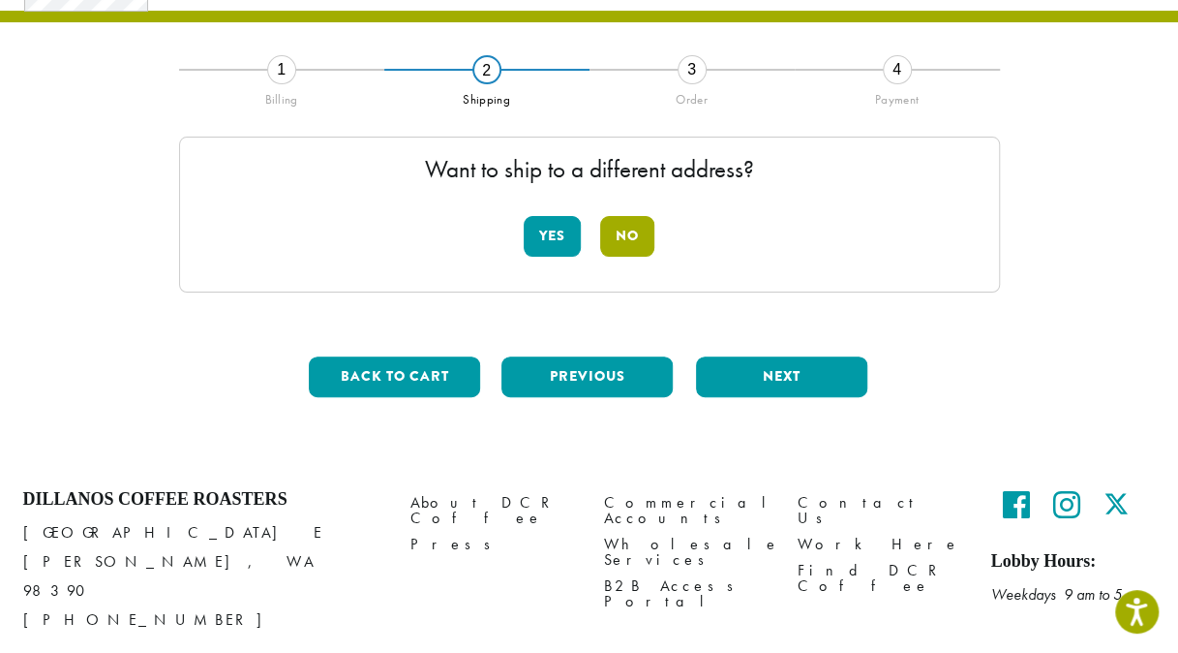
click at [649, 231] on button "No" at bounding box center [627, 236] width 54 height 41
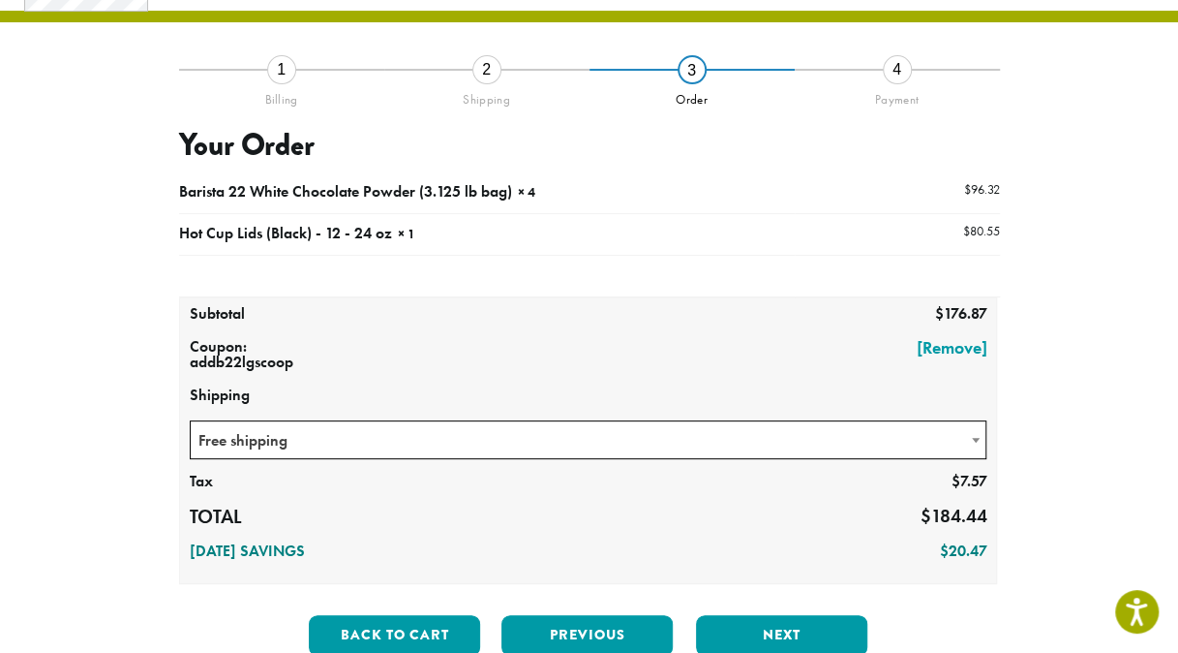
scroll to position [420, 0]
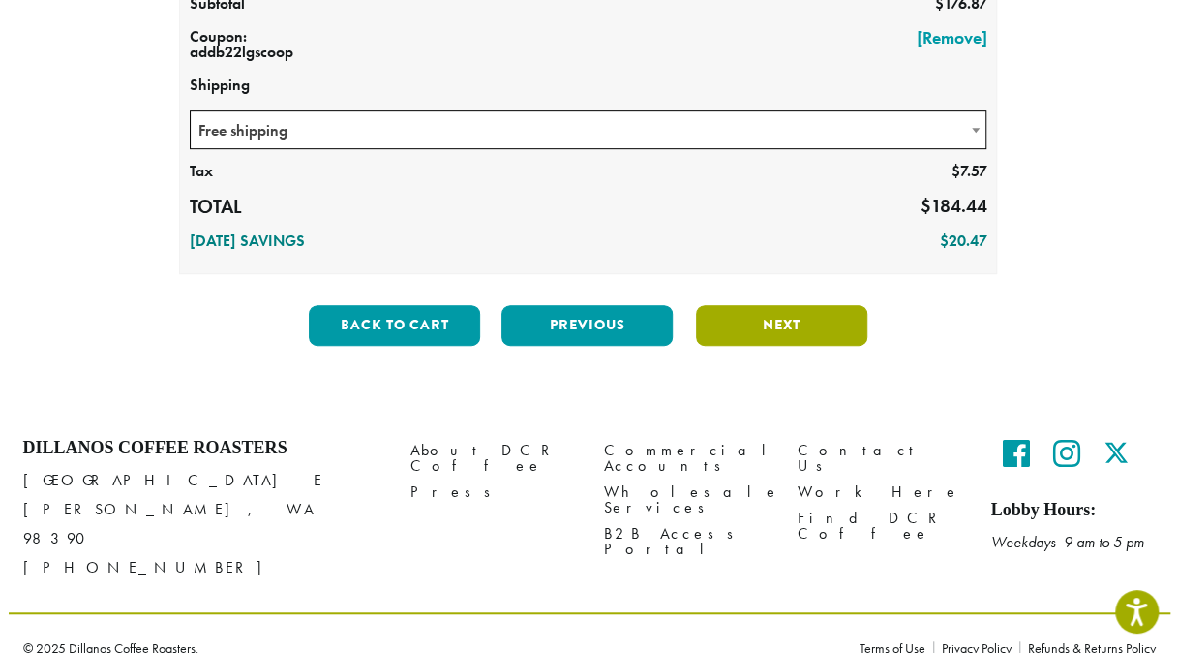
click at [806, 322] on button "Next" at bounding box center [781, 325] width 171 height 41
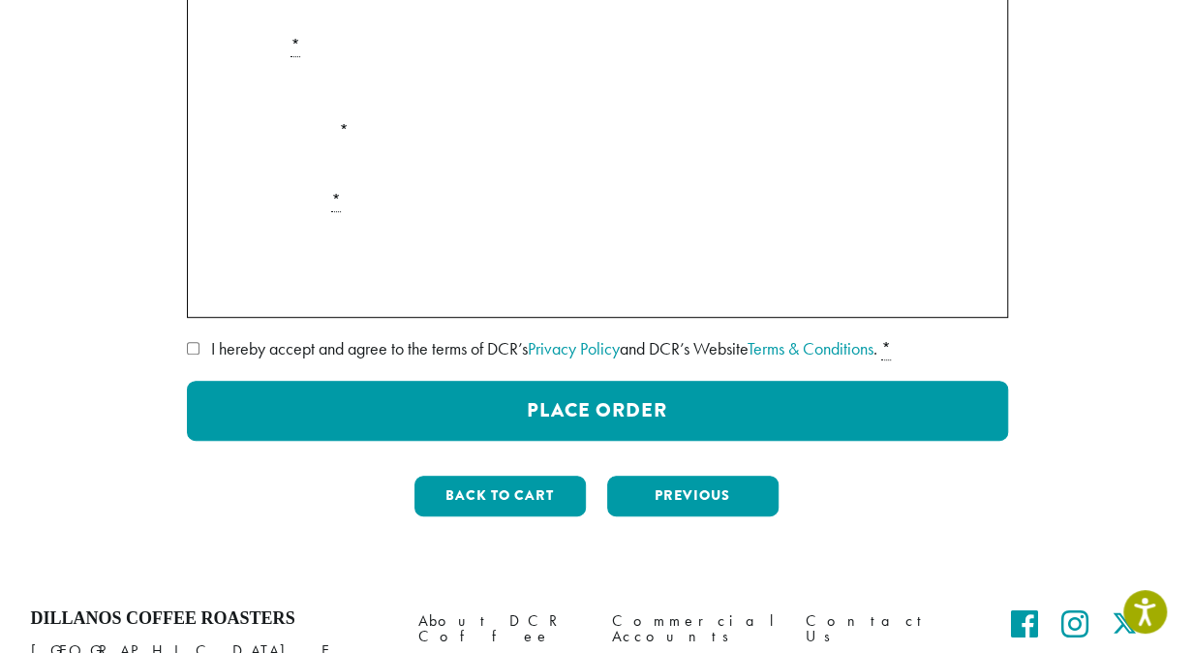
scroll to position [379, 0]
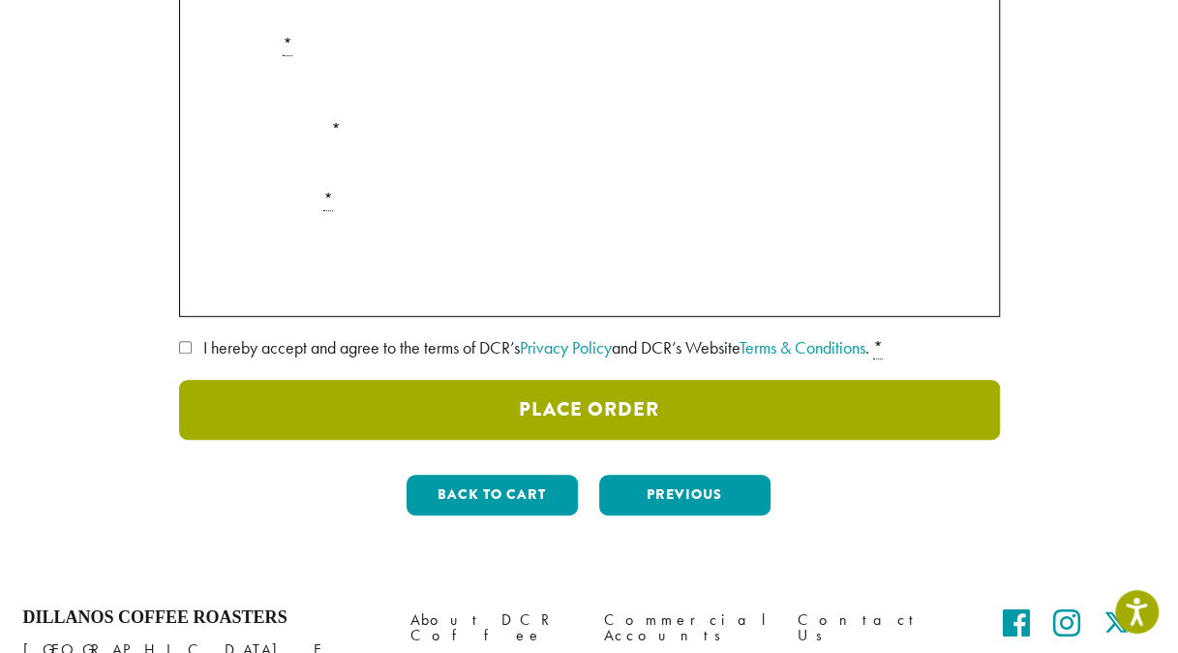
click at [554, 412] on button "Place Order" at bounding box center [589, 410] width 821 height 60
